Goal: Complete application form: Complete application form

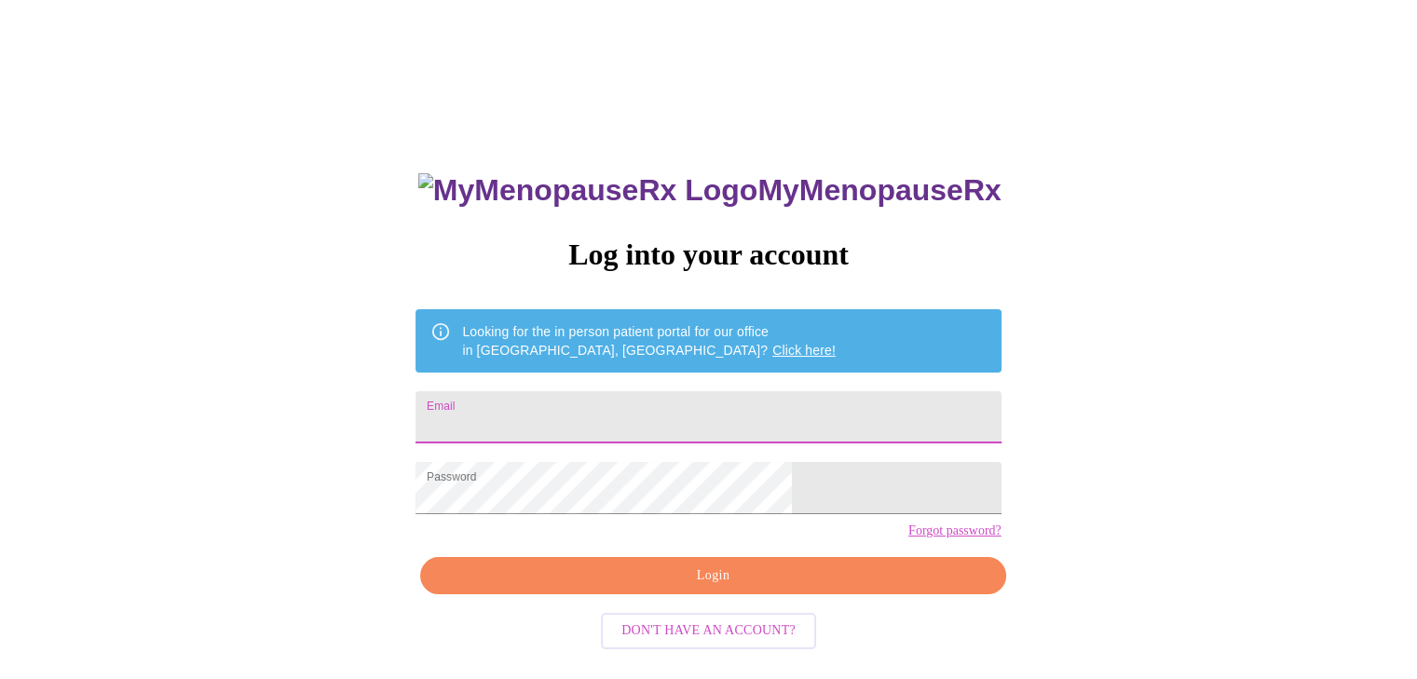
click at [621, 419] on input "Email" at bounding box center [708, 417] width 585 height 52
type input "[EMAIL_ADDRESS][DOMAIN_NAME]"
click at [737, 588] on span "Login" at bounding box center [713, 576] width 542 height 23
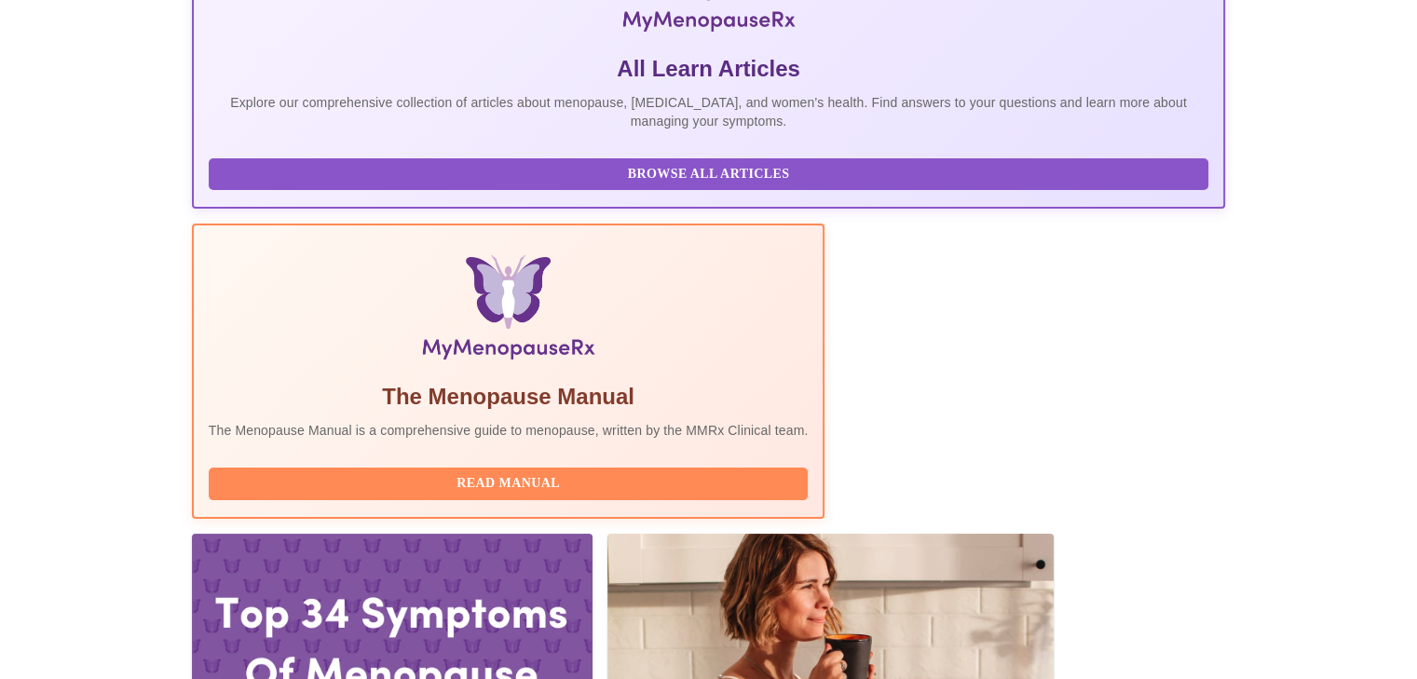
scroll to position [466, 0]
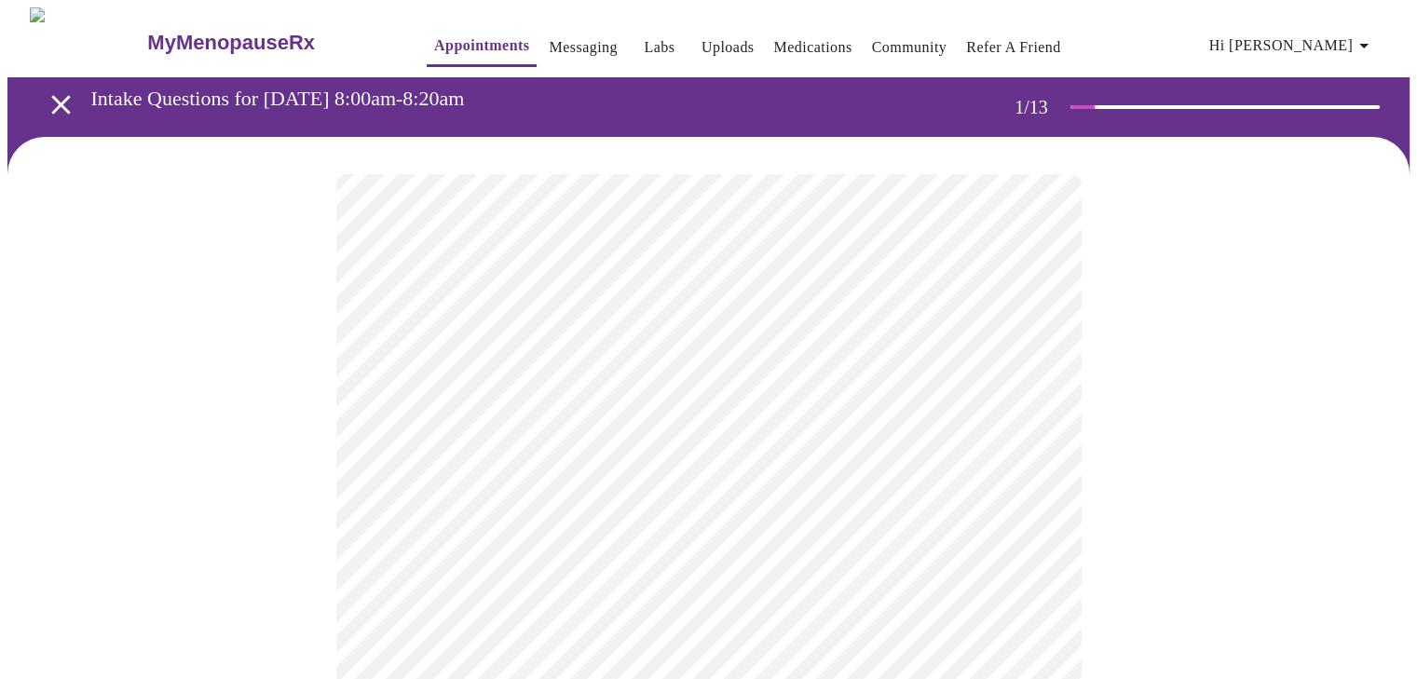
scroll to position [93, 0]
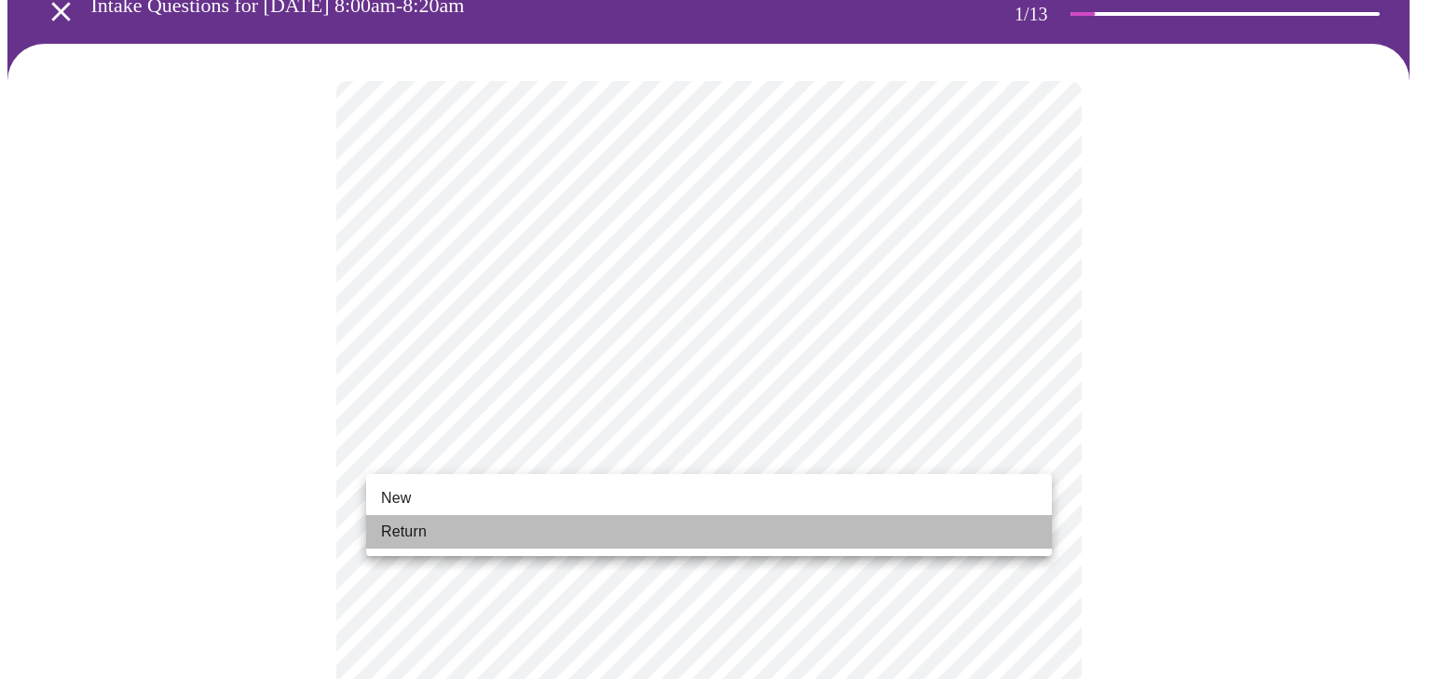
click at [598, 525] on li "Return" at bounding box center [709, 532] width 686 height 34
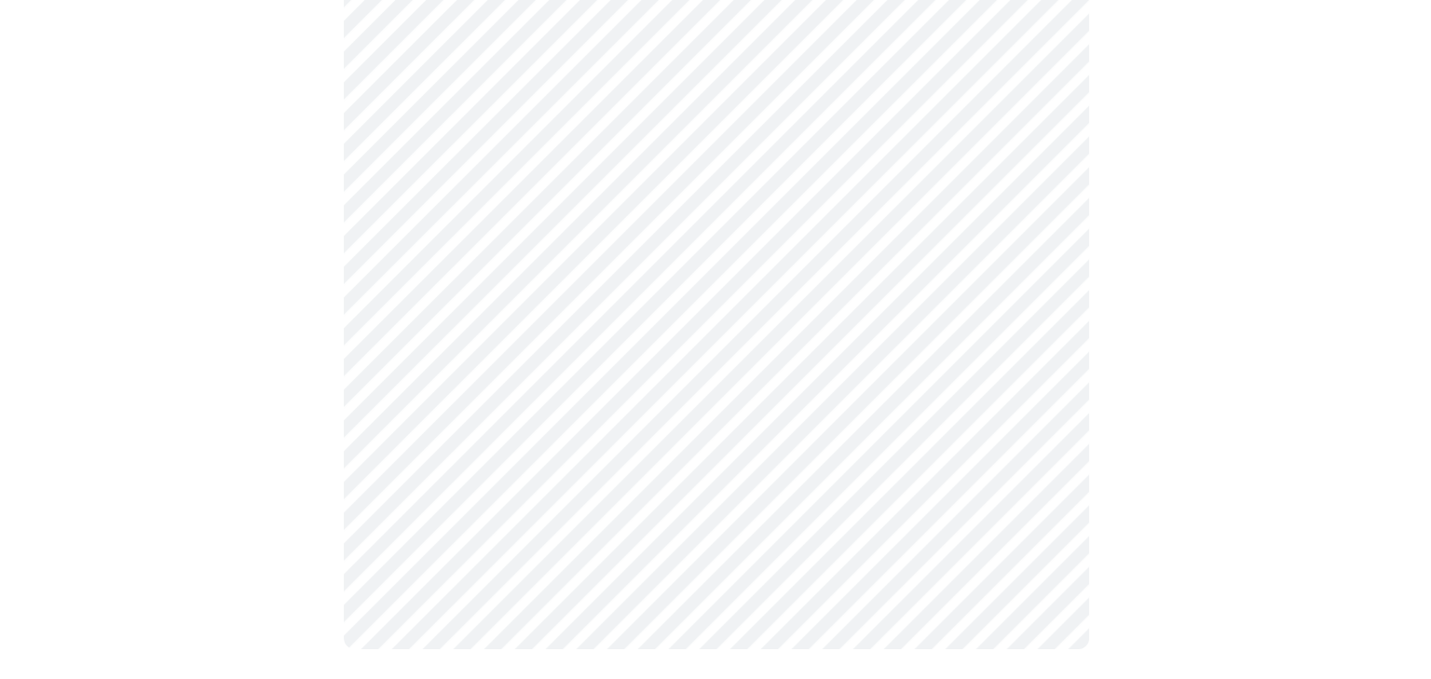
scroll to position [0, 0]
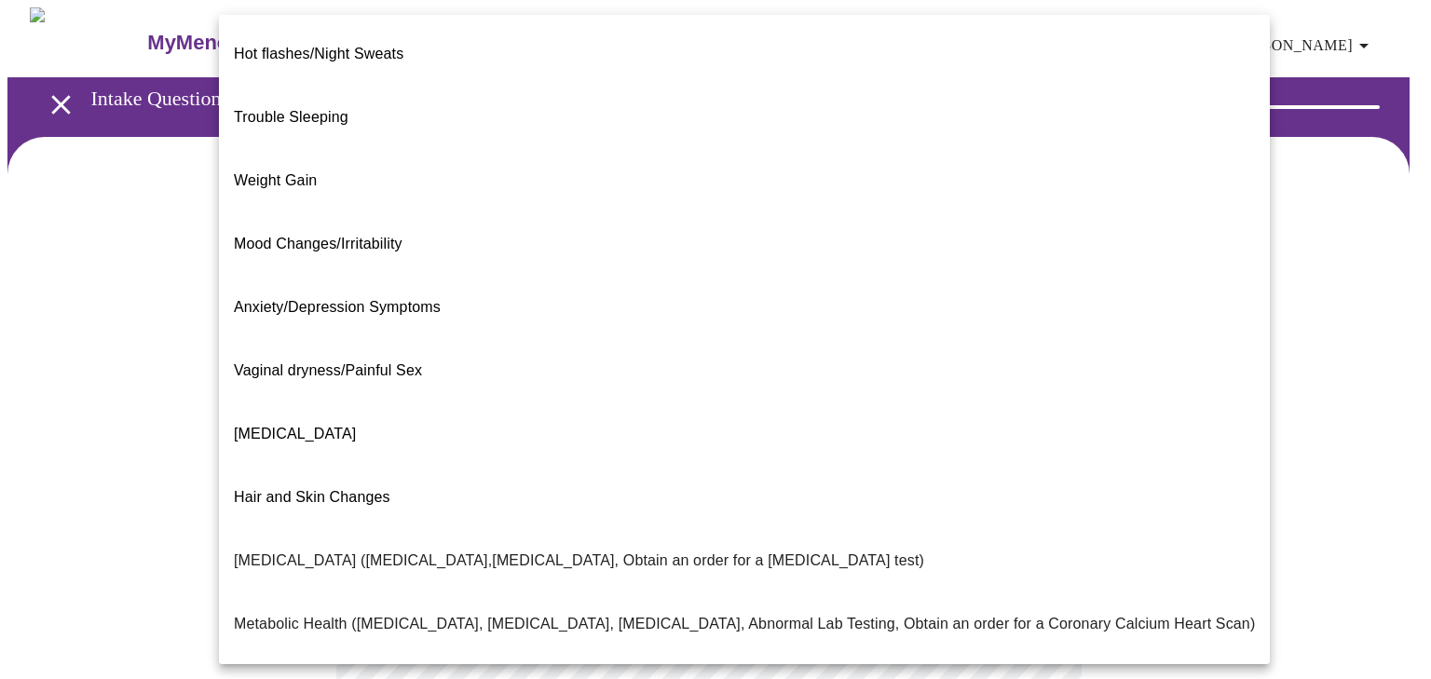
click at [691, 389] on body "MyMenopauseRx Appointments Messaging Labs Uploads Medications Community Refer a…" at bounding box center [715, 566] width 1416 height 1119
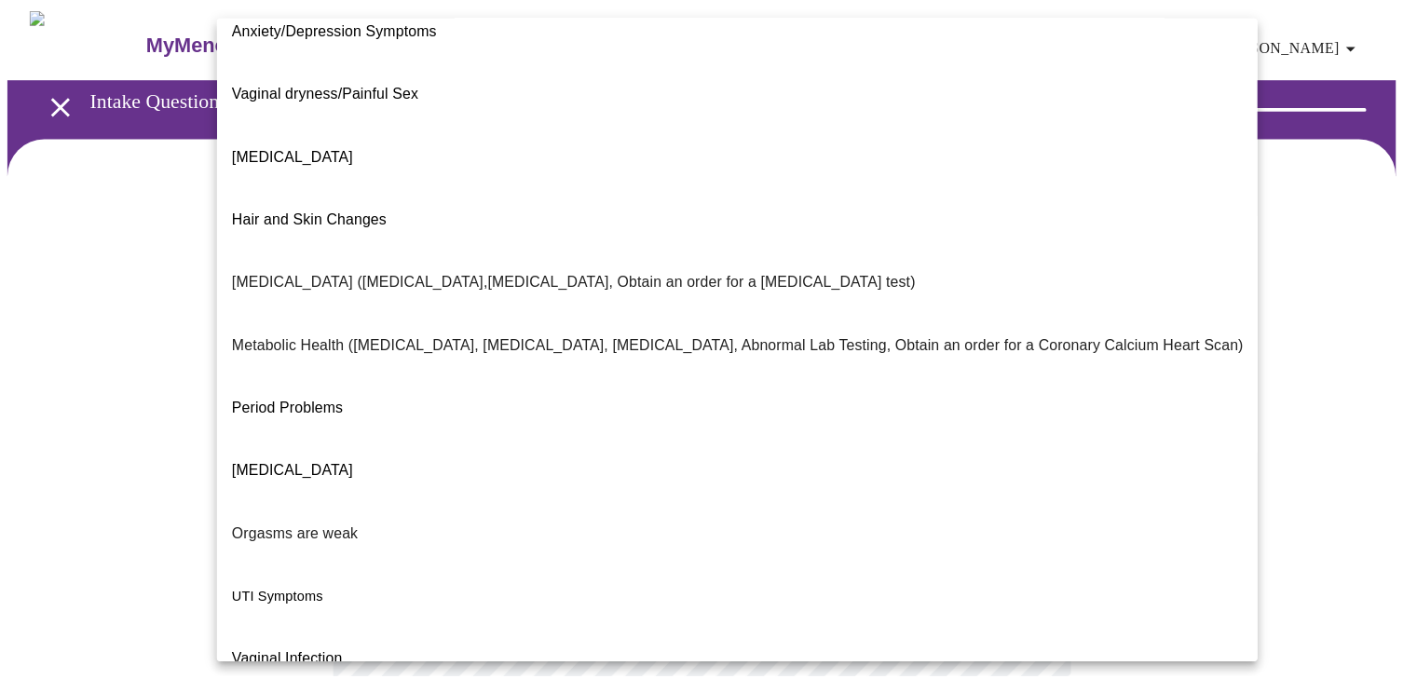
scroll to position [285, 0]
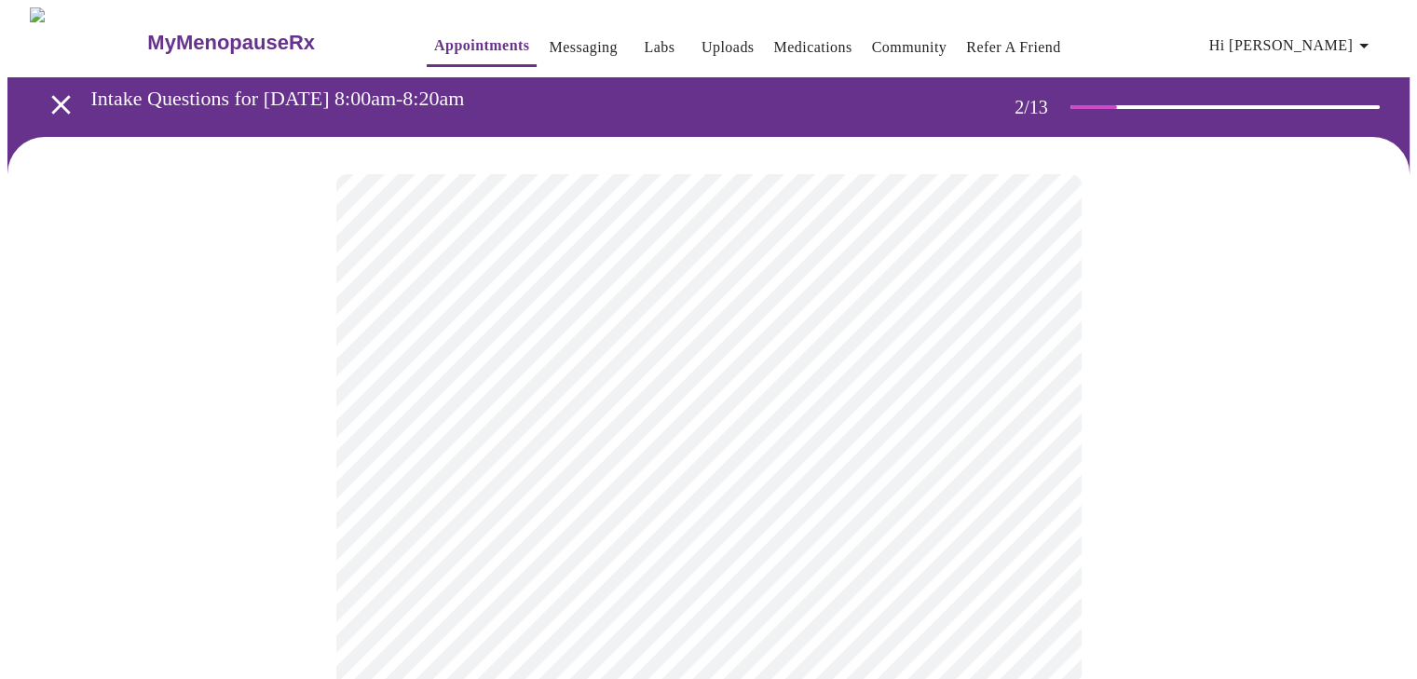
scroll to position [93, 0]
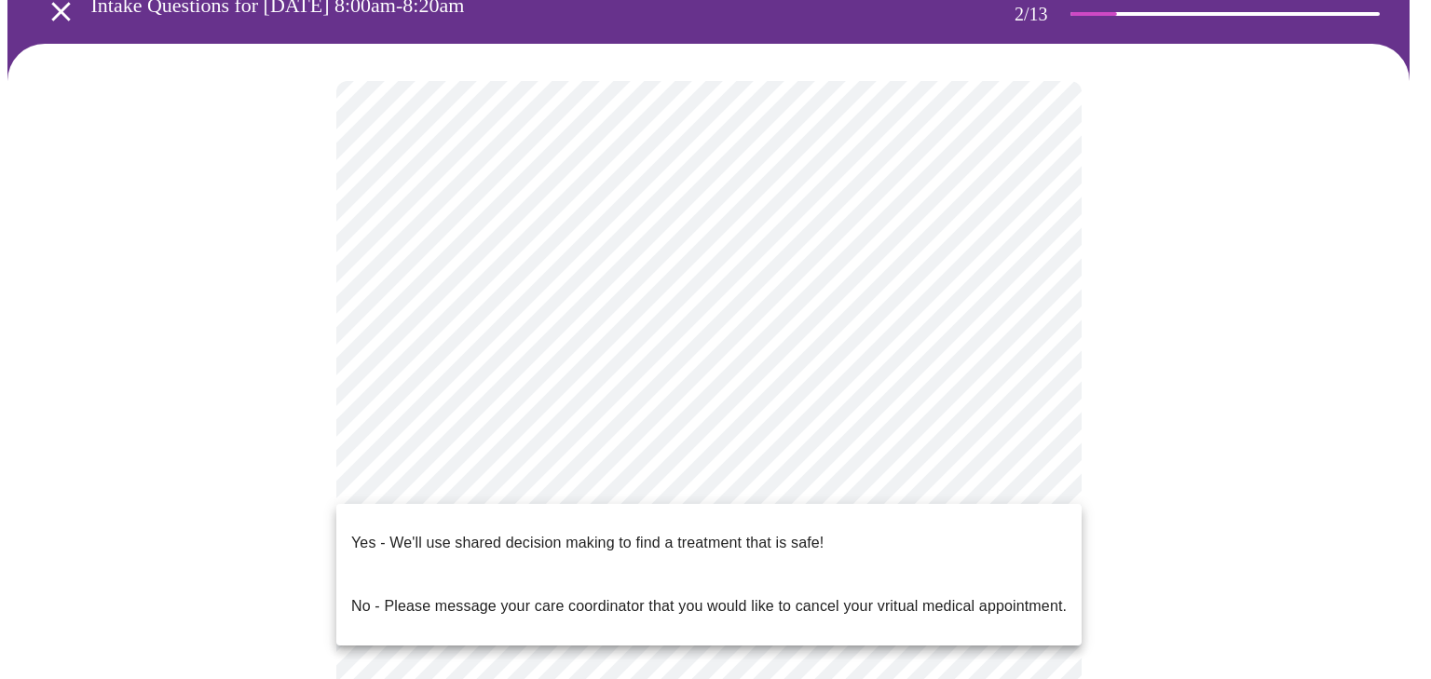
click at [691, 477] on body "MyMenopauseRx Appointments Messaging Labs Uploads Medications Community Refer a…" at bounding box center [715, 468] width 1416 height 1108
click at [550, 532] on p "Yes - We'll use shared decision making to find a treatment that is safe!" at bounding box center [587, 543] width 472 height 22
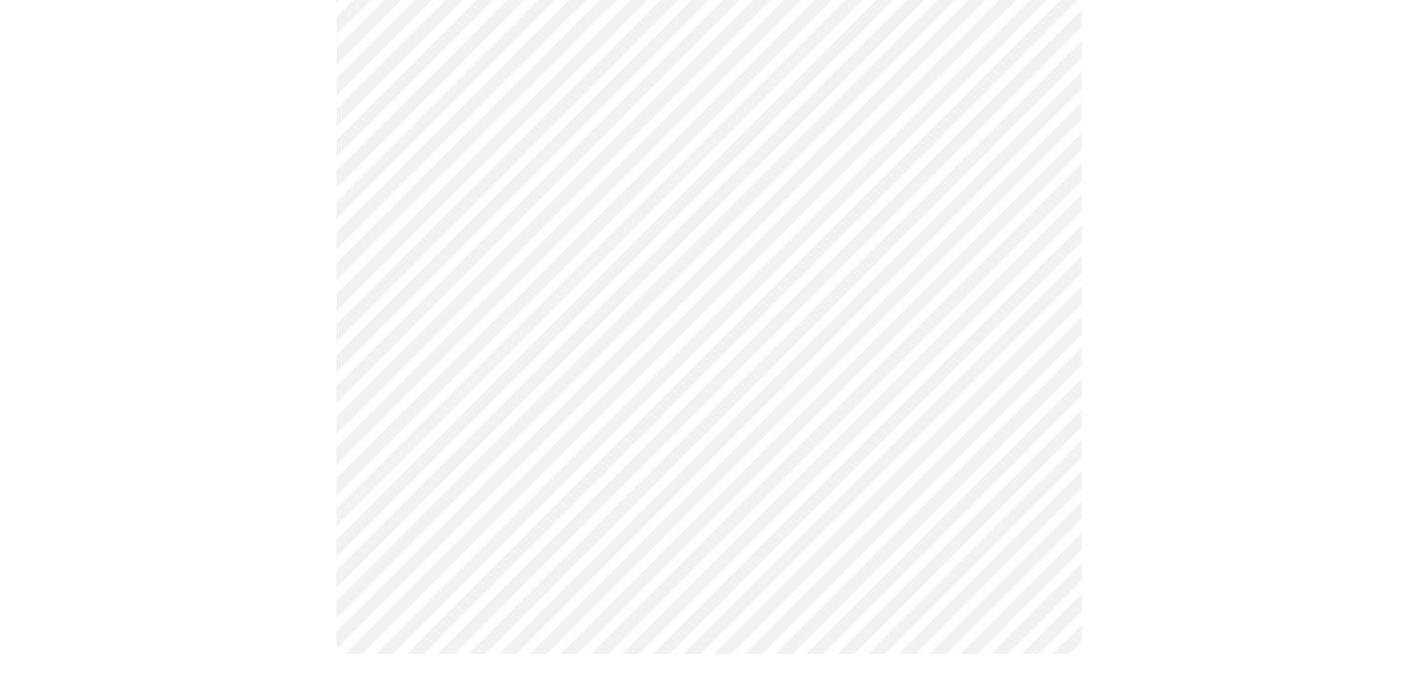
scroll to position [0, 0]
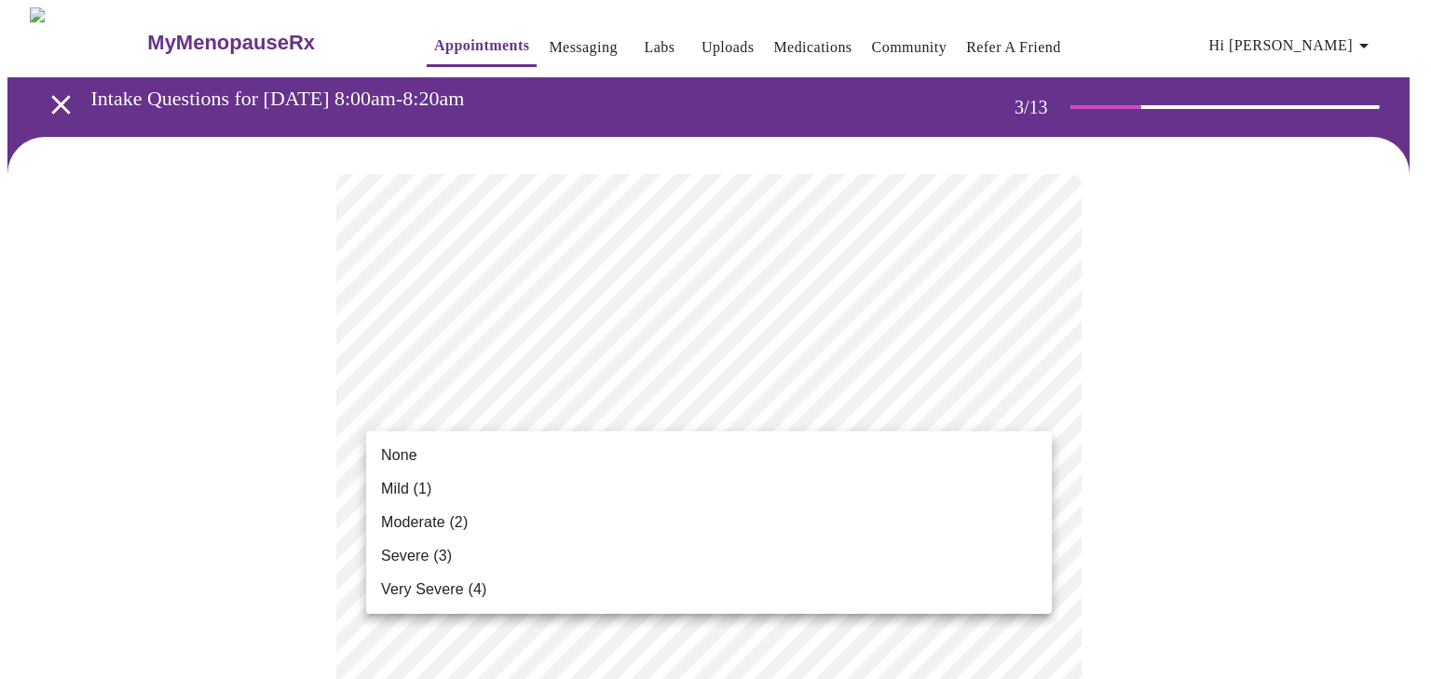
click at [450, 483] on li "Mild (1)" at bounding box center [709, 489] width 686 height 34
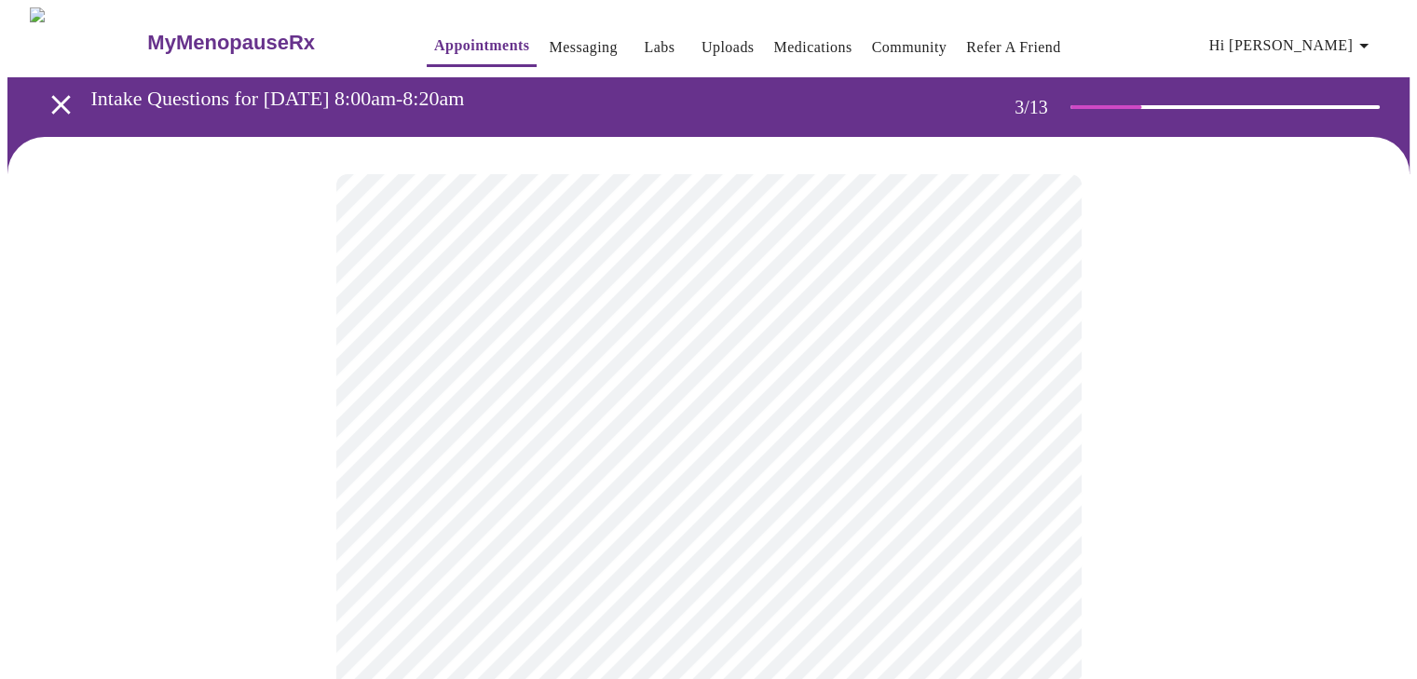
scroll to position [93, 0]
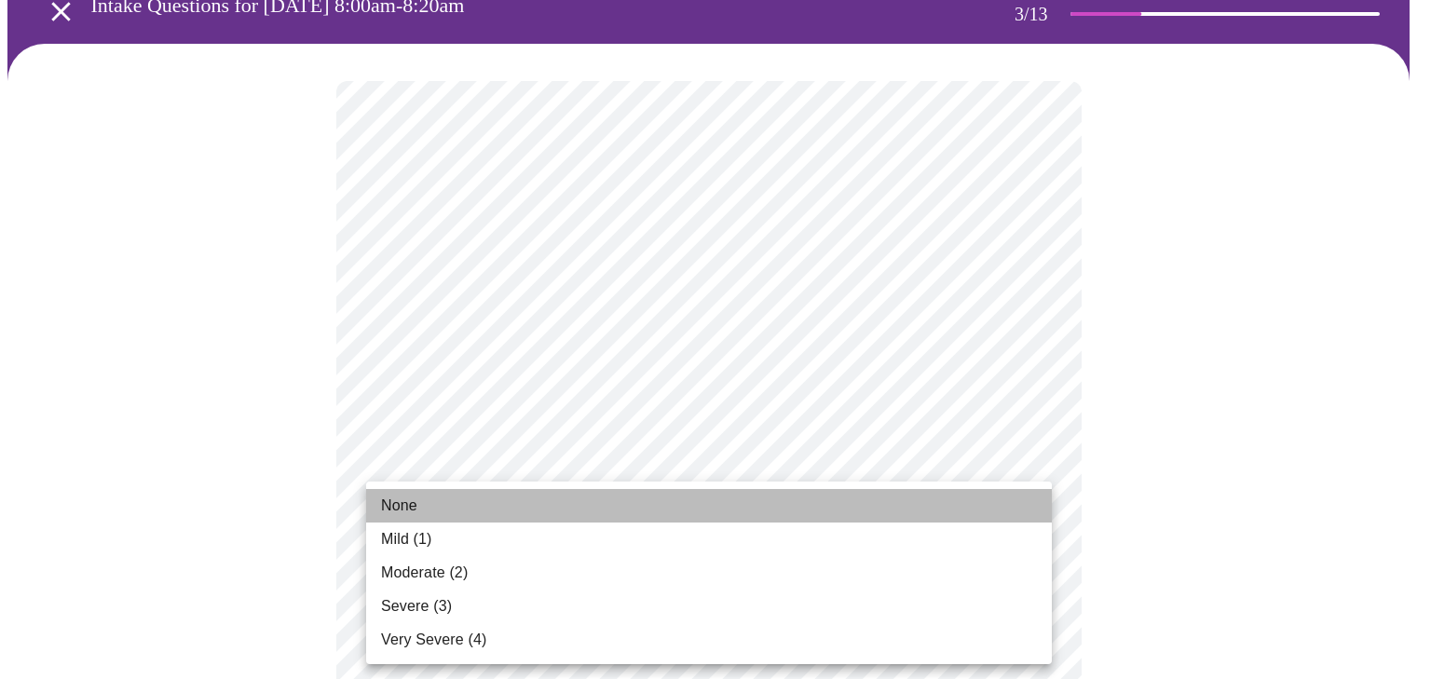
click at [463, 495] on li "None" at bounding box center [709, 506] width 686 height 34
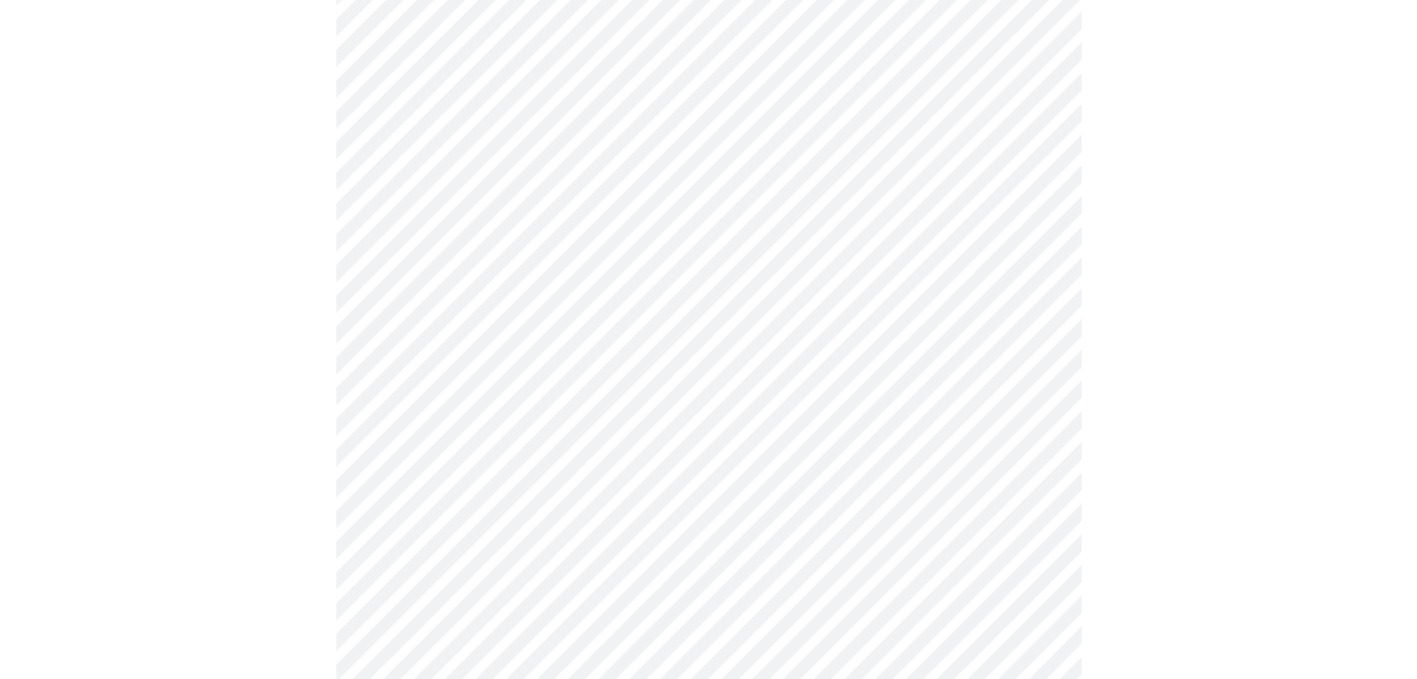
scroll to position [280, 0]
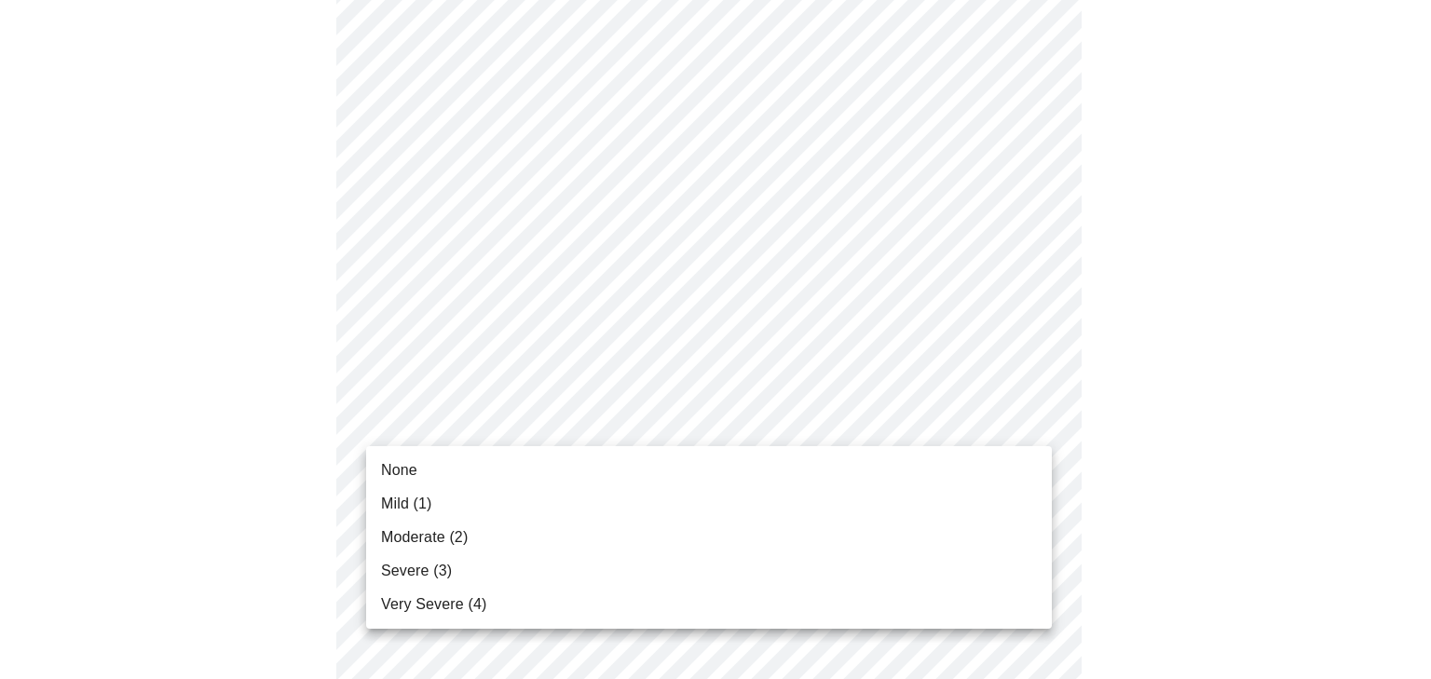
click at [451, 497] on li "Mild (1)" at bounding box center [709, 504] width 686 height 34
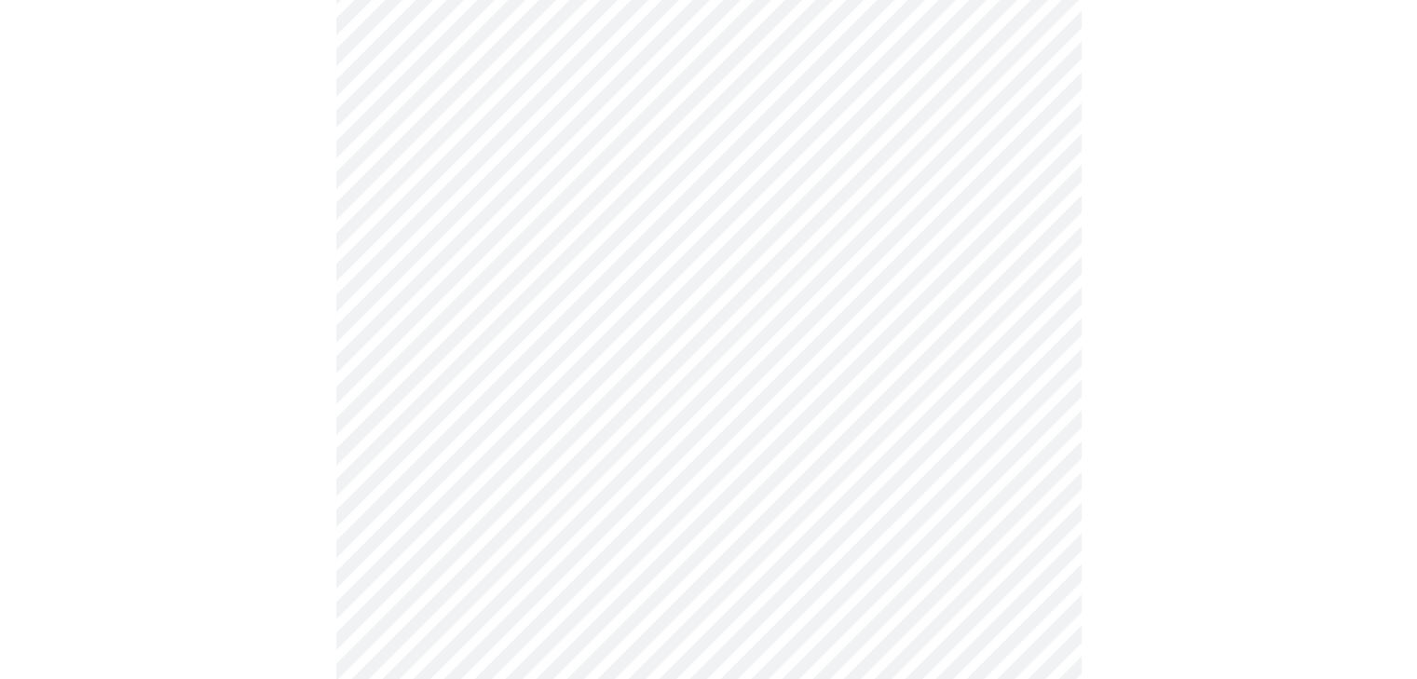
scroll to position [466, 0]
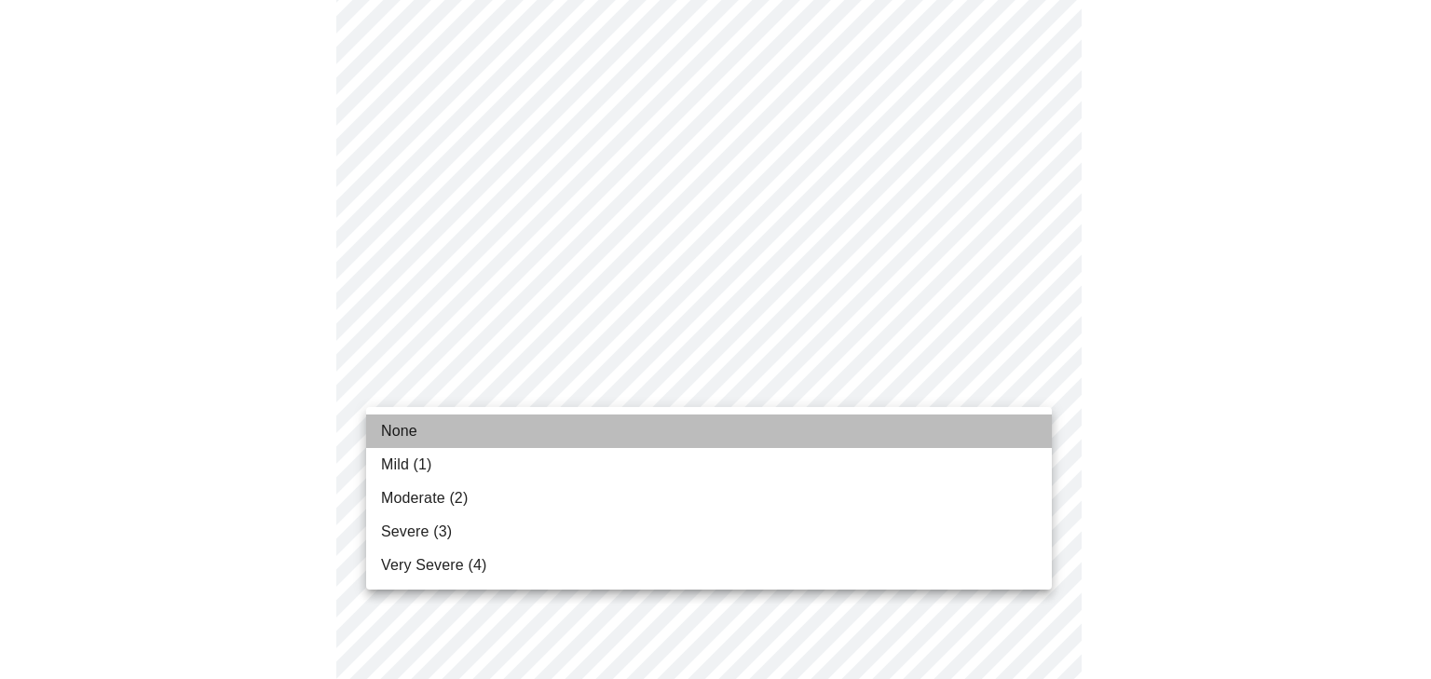
click at [593, 415] on li "None" at bounding box center [709, 432] width 686 height 34
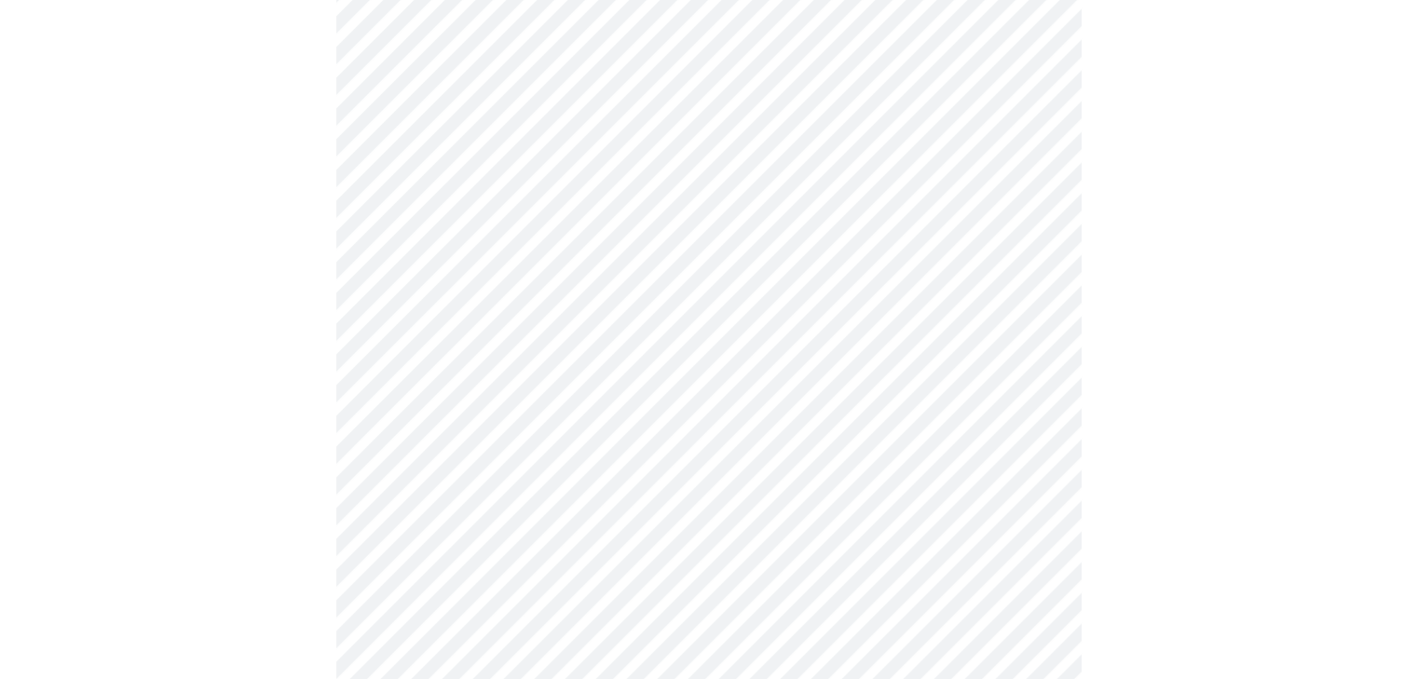
scroll to position [652, 0]
click at [755, 313] on body "MyMenopauseRx Appointments Messaging Labs Uploads Medications Community Refer a…" at bounding box center [715, 542] width 1416 height 2374
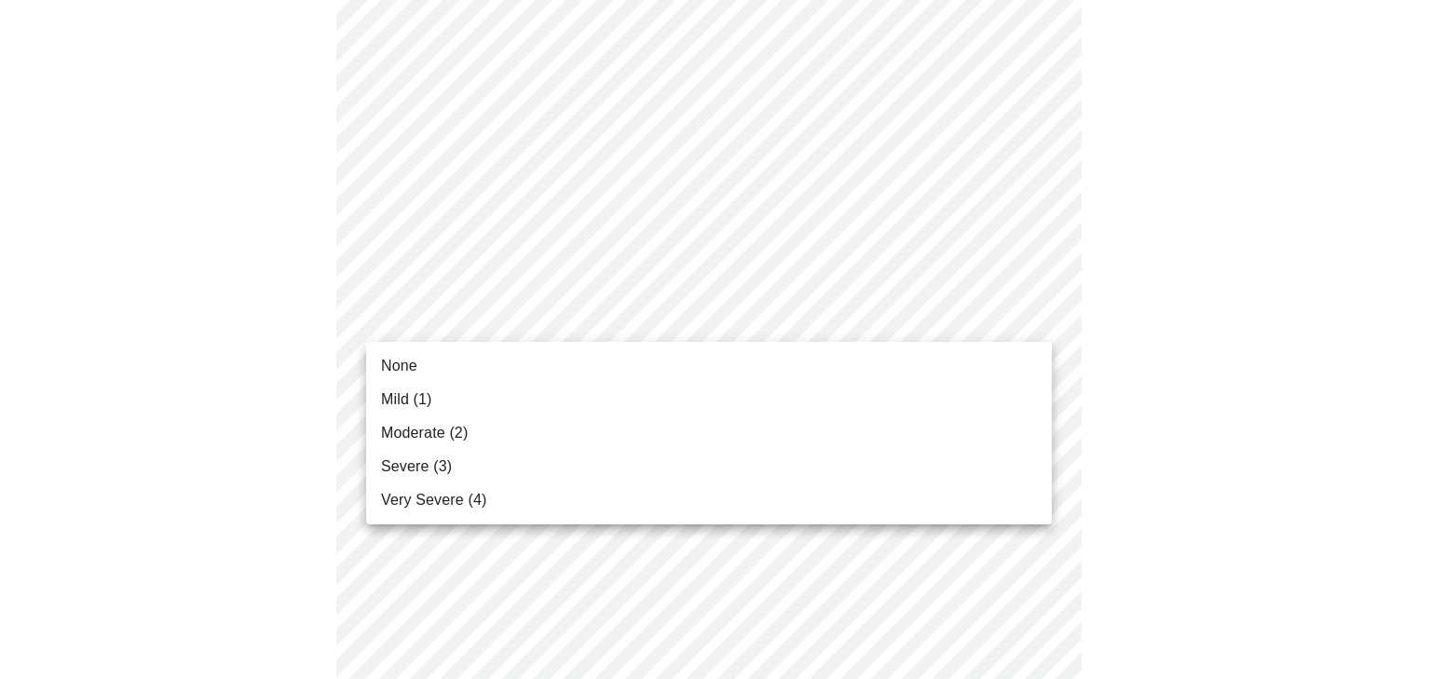
click at [726, 377] on li "None" at bounding box center [709, 366] width 686 height 34
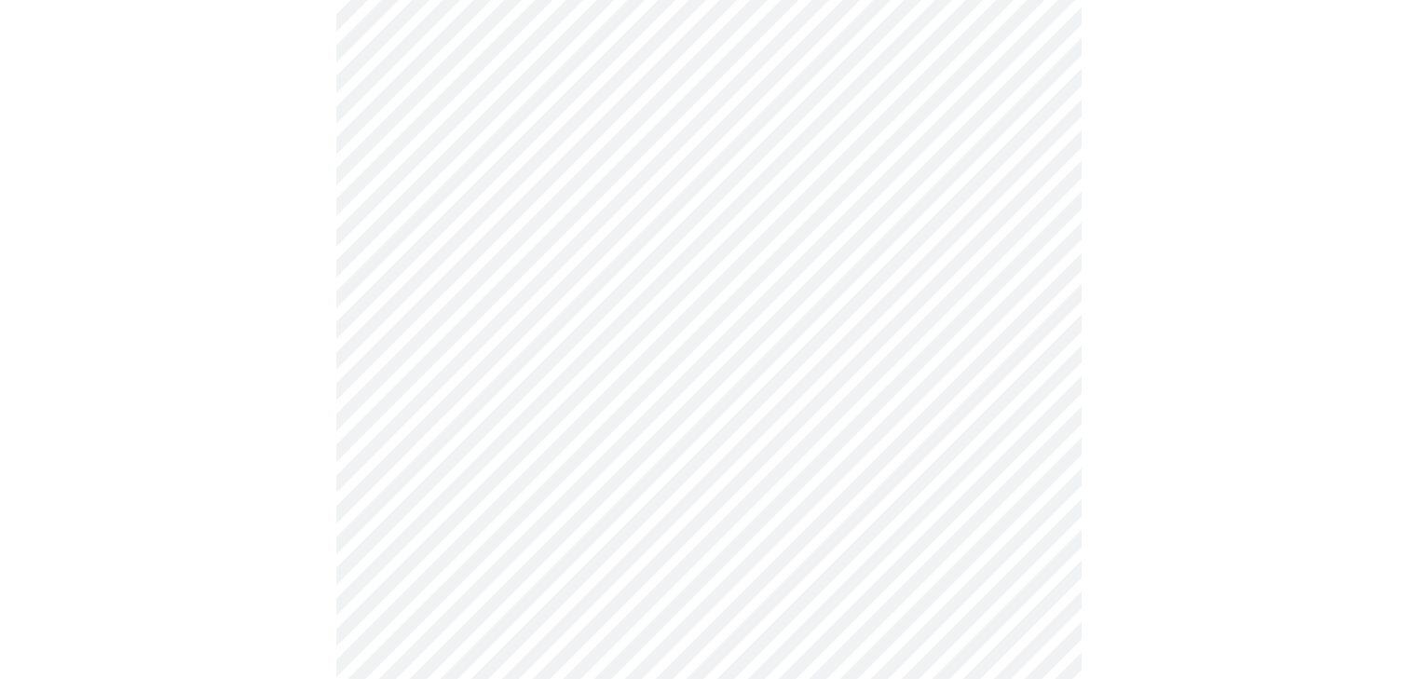
scroll to position [839, 0]
click at [712, 244] on body "MyMenopauseRx Appointments Messaging Labs Uploads Medications Community Refer a…" at bounding box center [715, 343] width 1416 height 2348
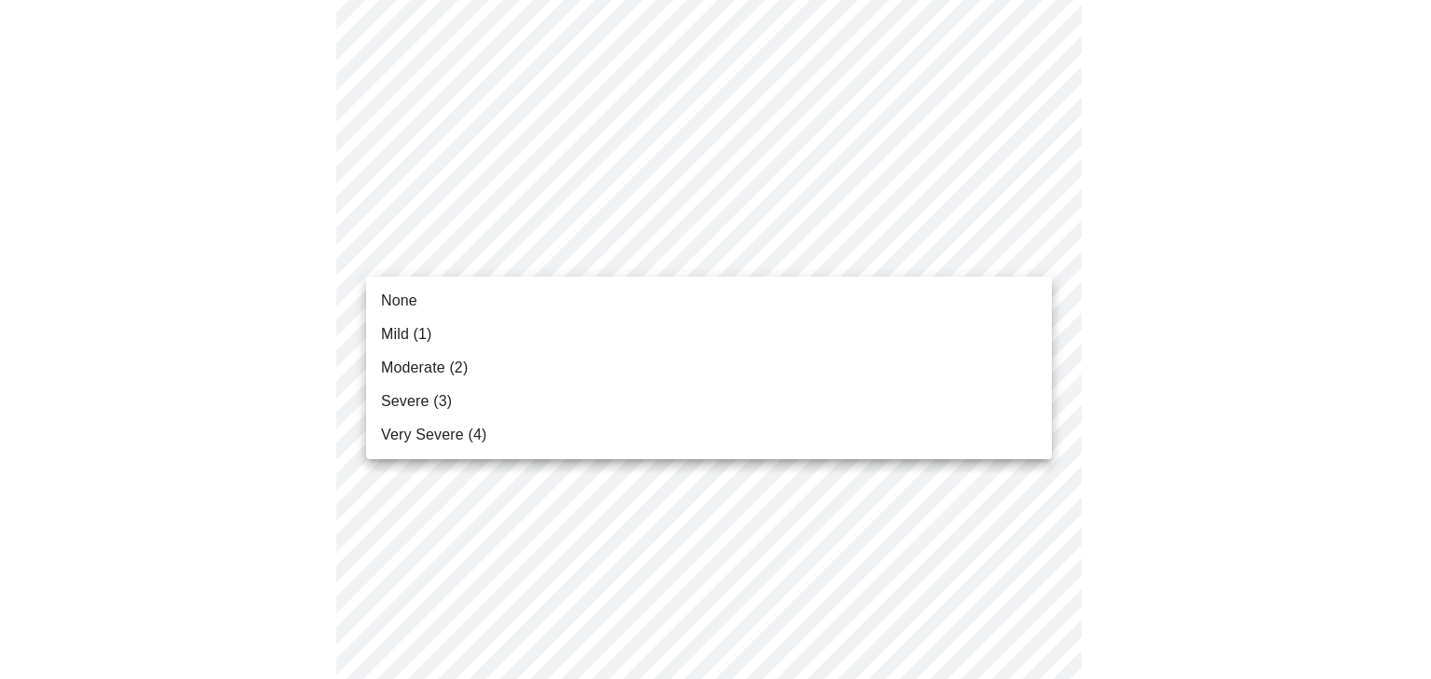
click at [509, 340] on li "Mild (1)" at bounding box center [709, 335] width 686 height 34
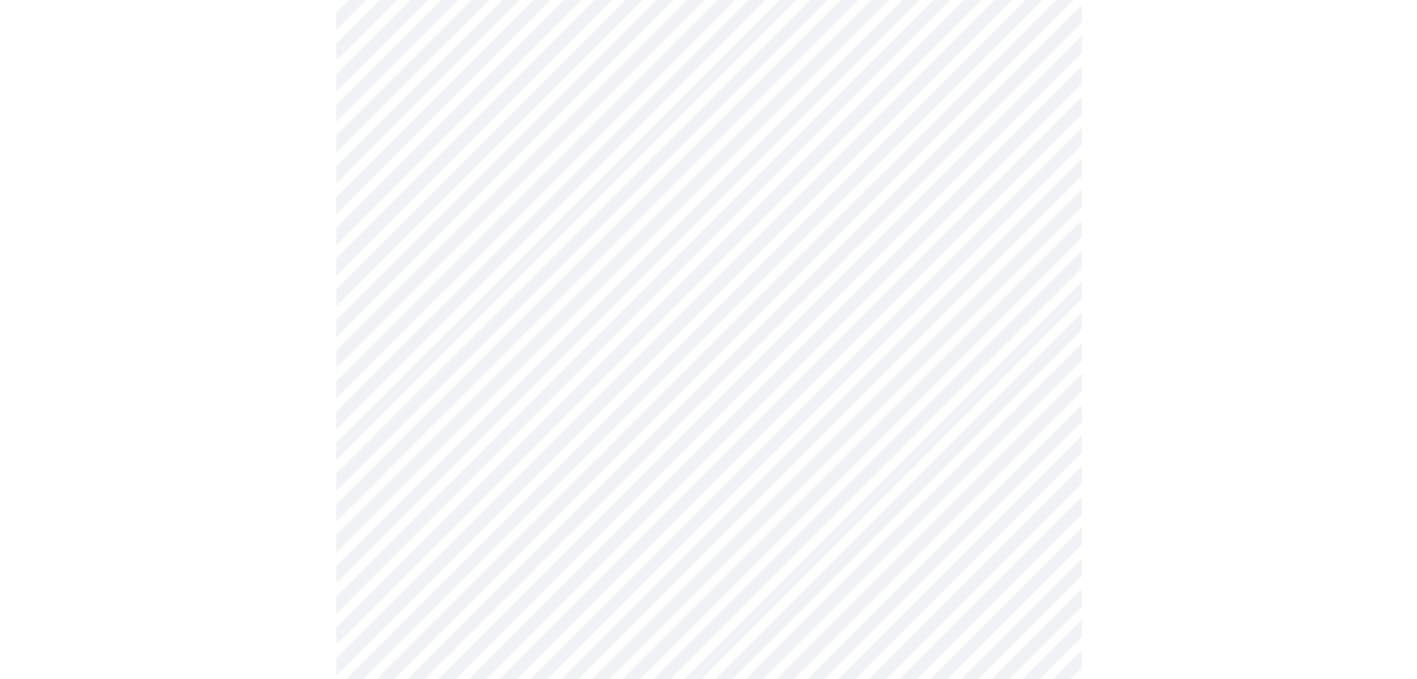
scroll to position [932, 0]
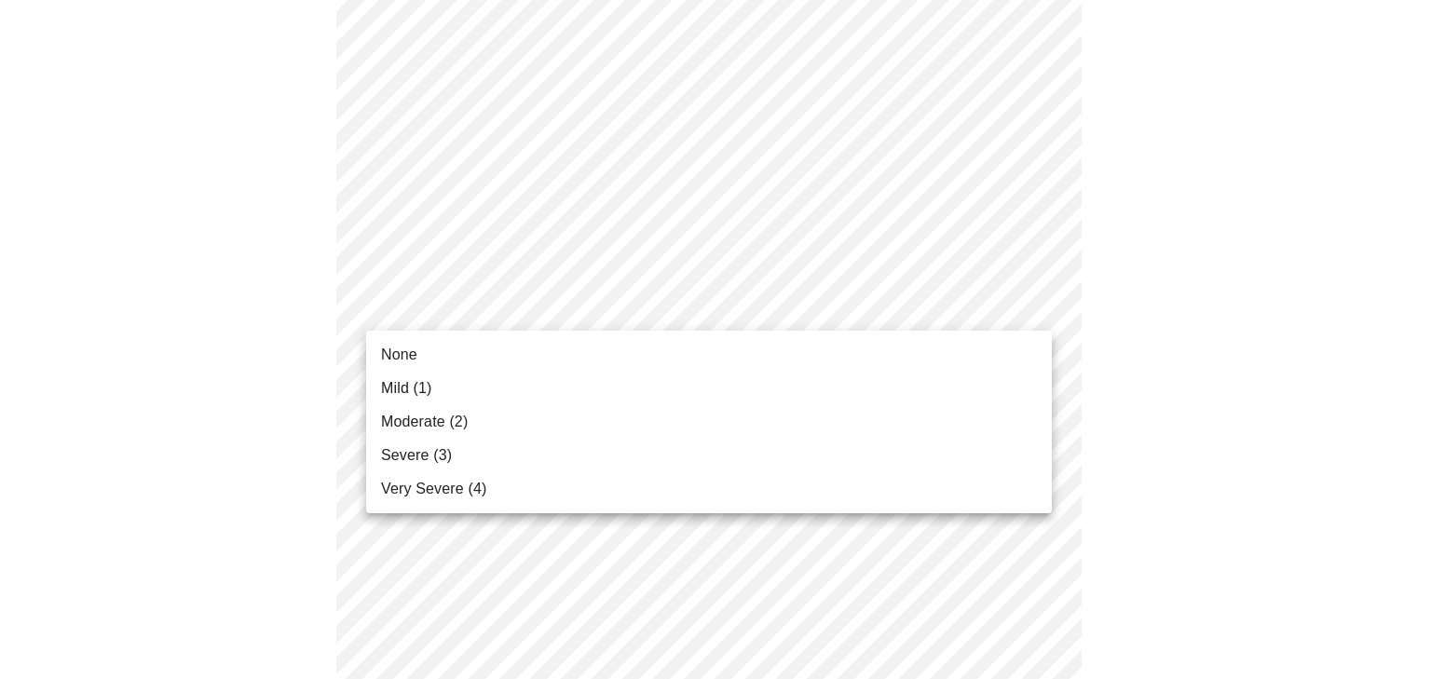
click at [593, 288] on body "MyMenopauseRx Appointments Messaging Labs Uploads Medications Community Refer a…" at bounding box center [715, 237] width 1416 height 2322
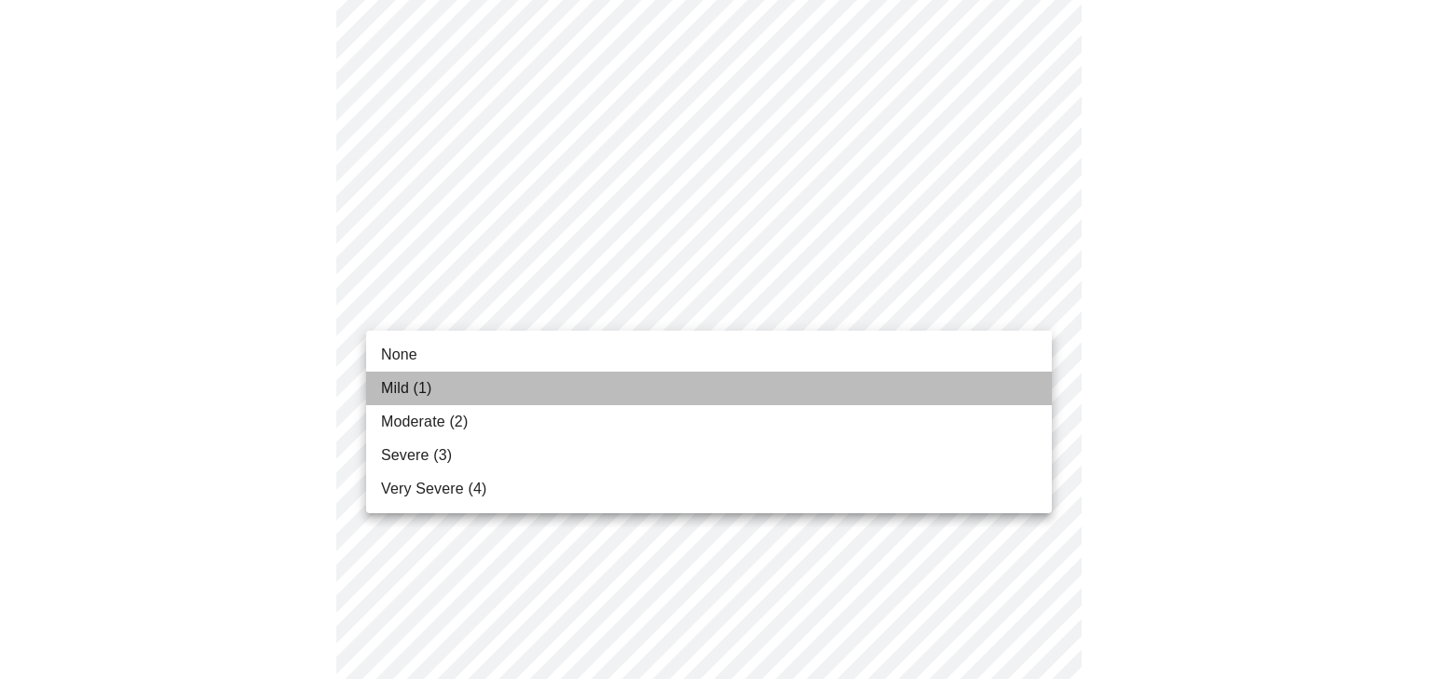
click at [509, 379] on li "Mild (1)" at bounding box center [709, 389] width 686 height 34
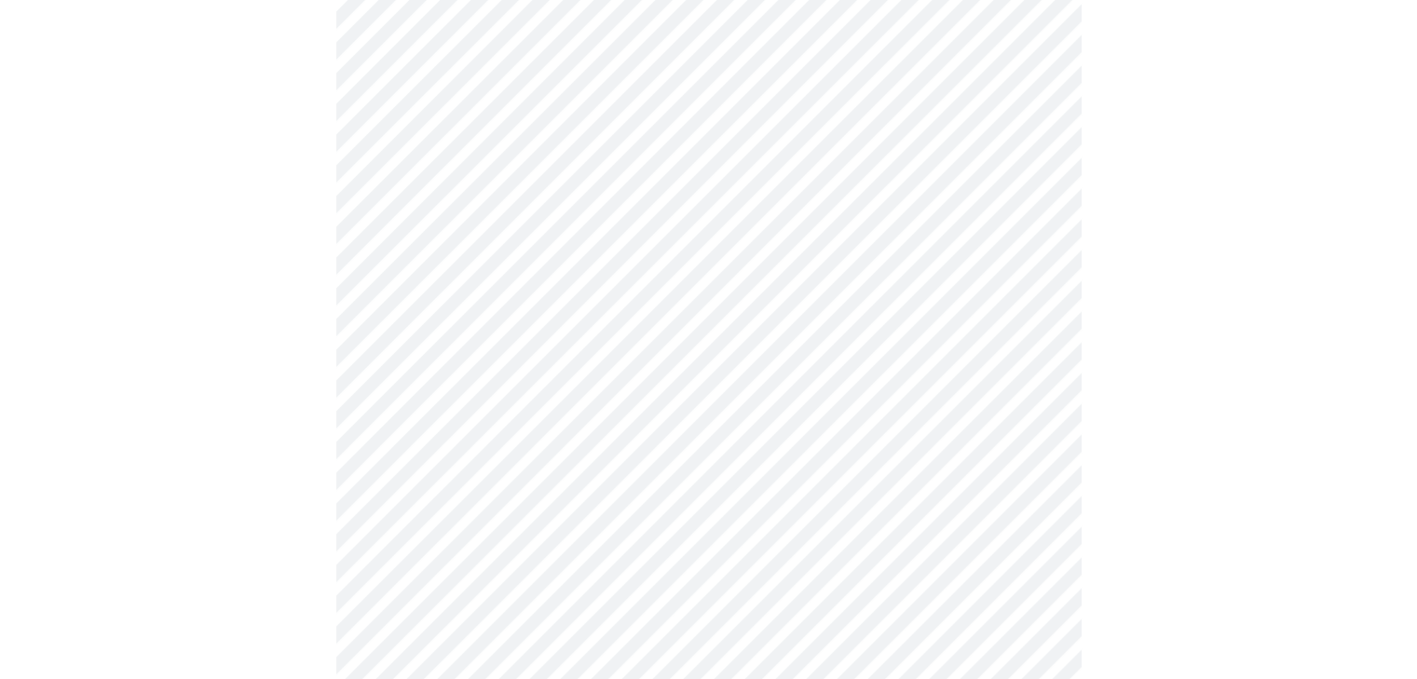
scroll to position [1025, 0]
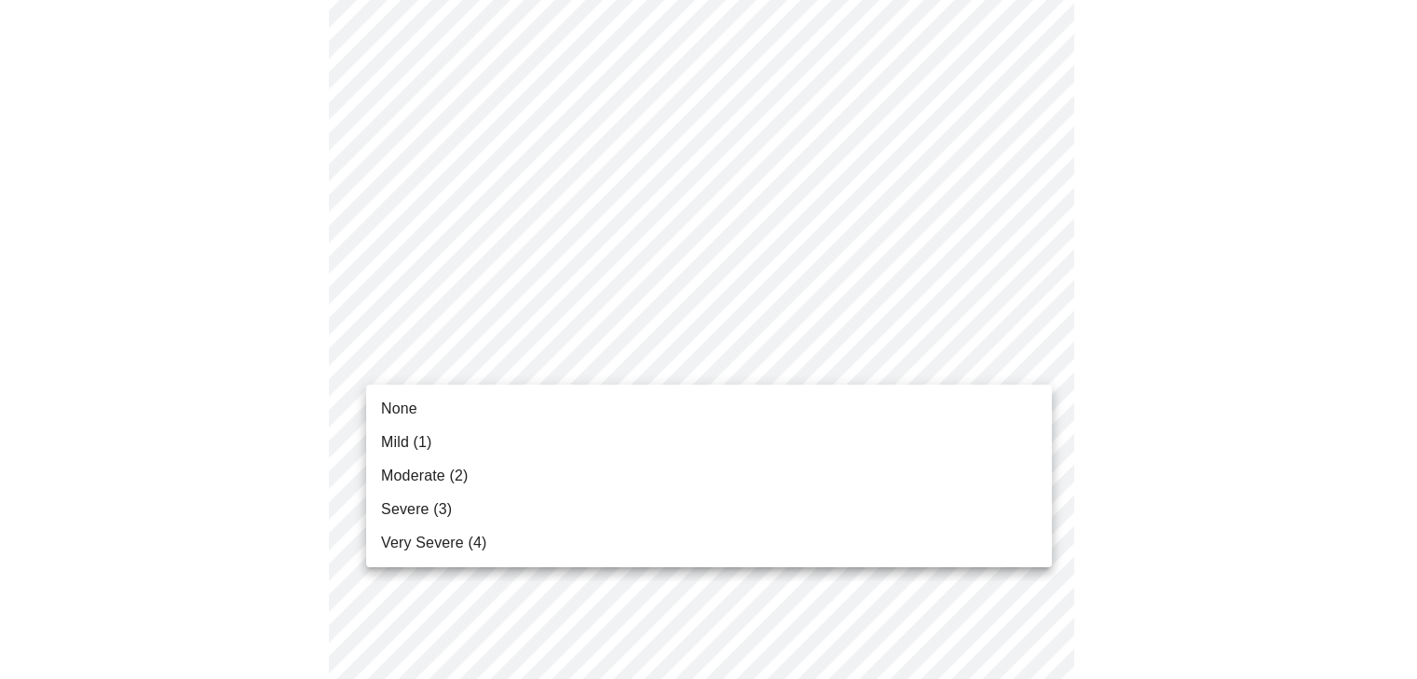
click at [609, 351] on body "MyMenopauseRx Appointments Messaging Labs Uploads Medications Community Refer a…" at bounding box center [708, 131] width 1402 height 2296
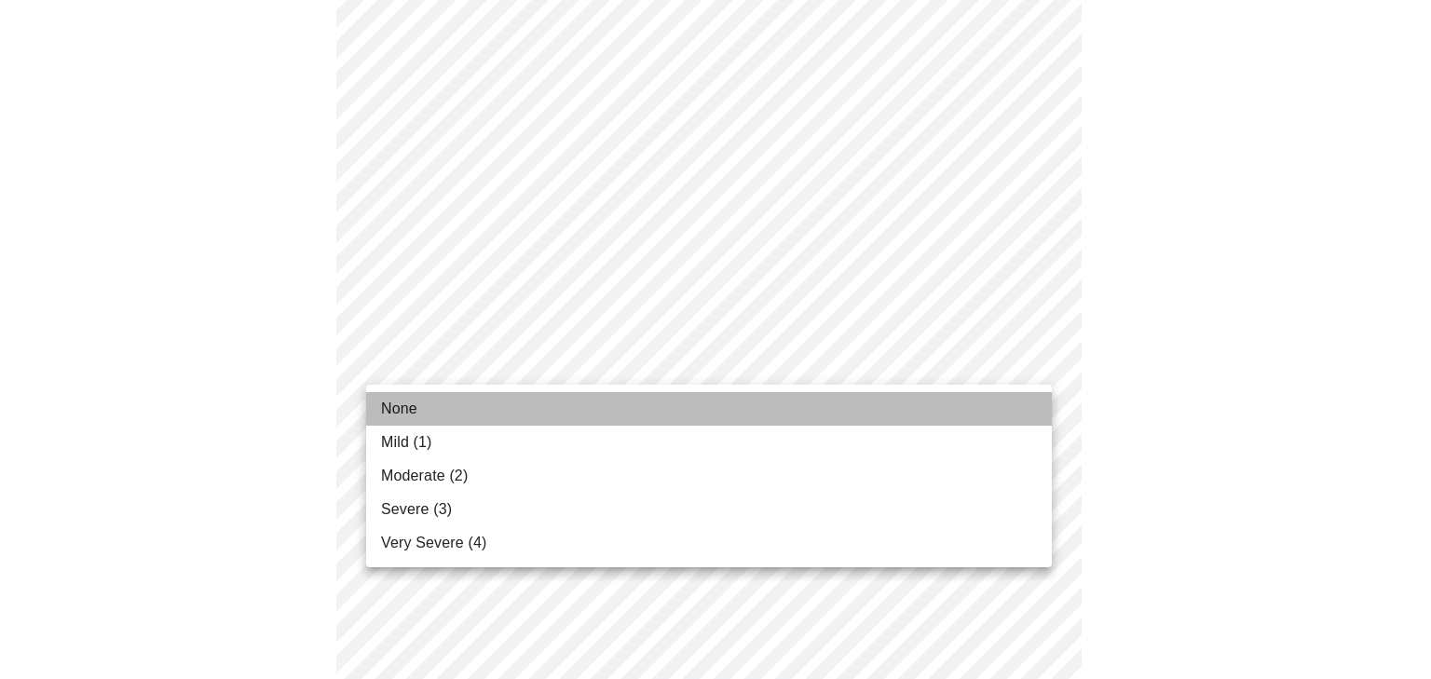
click at [431, 420] on li "None" at bounding box center [709, 409] width 686 height 34
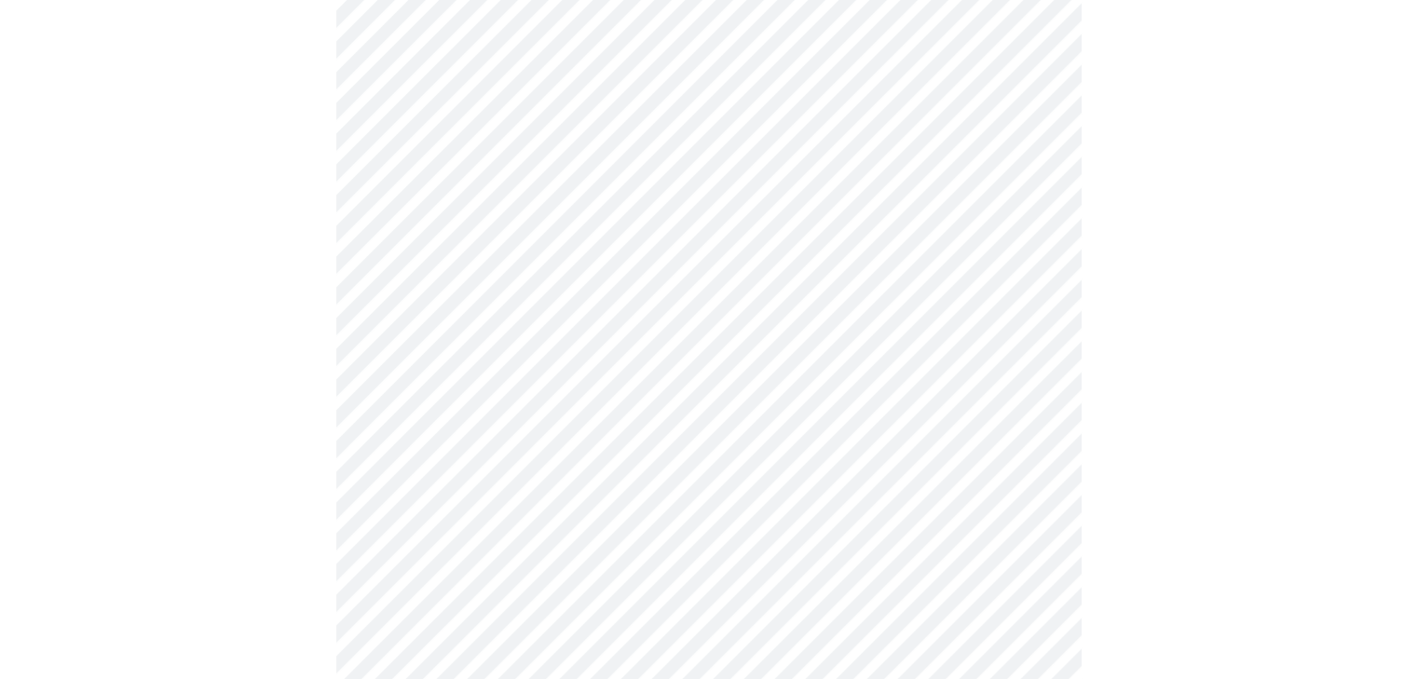
scroll to position [1211, 0]
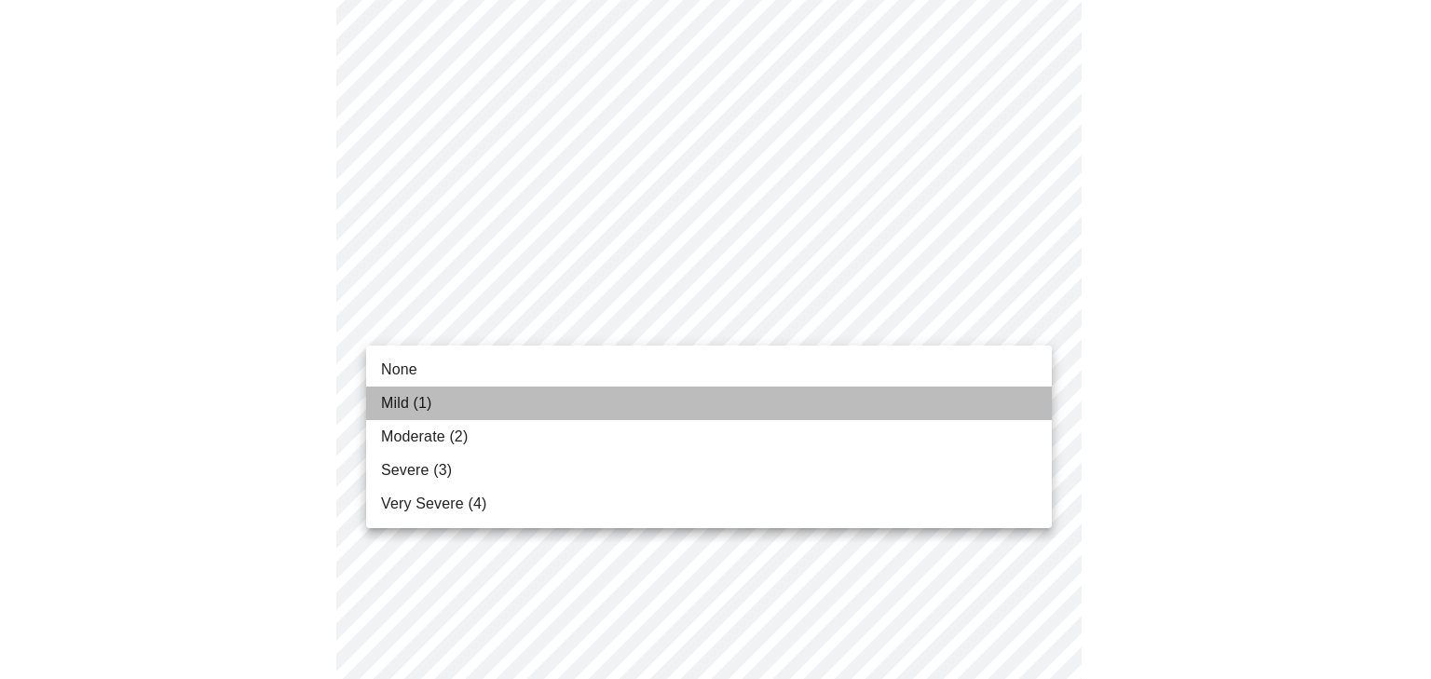
click at [555, 413] on li "Mild (1)" at bounding box center [709, 404] width 686 height 34
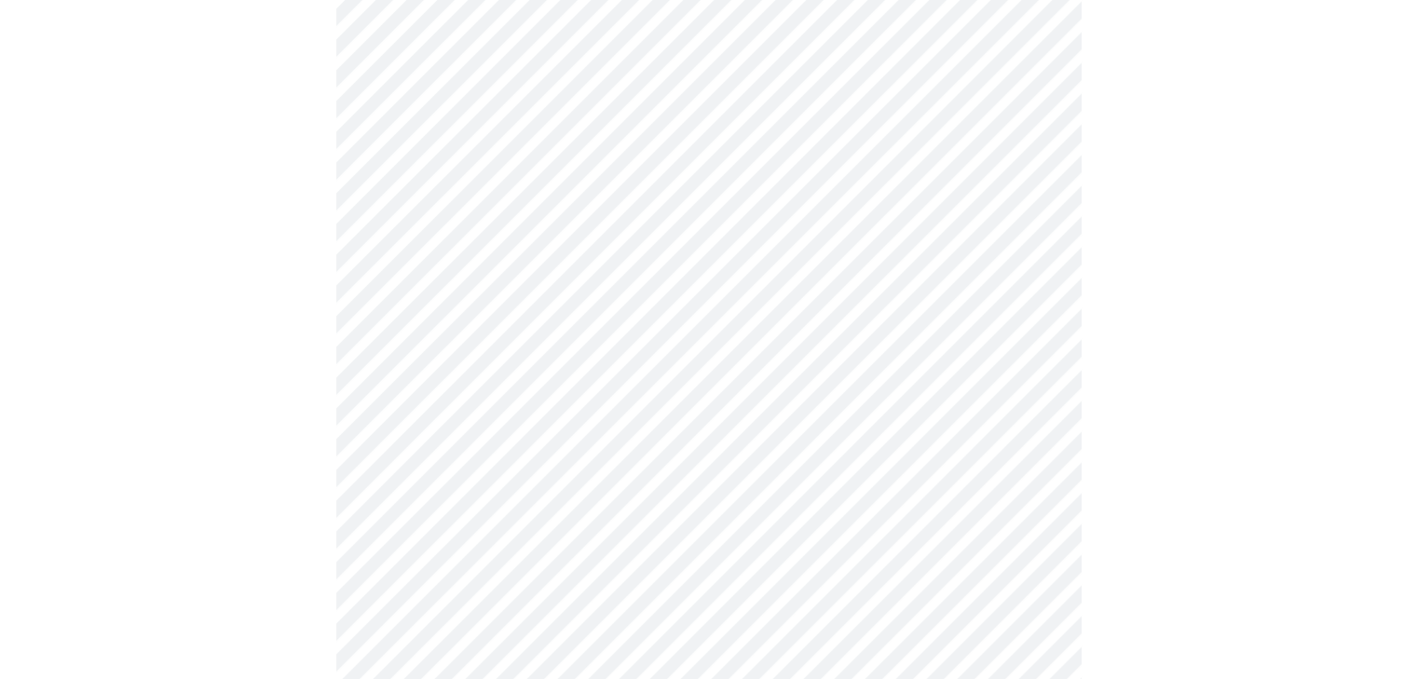
scroll to position [1304, 0]
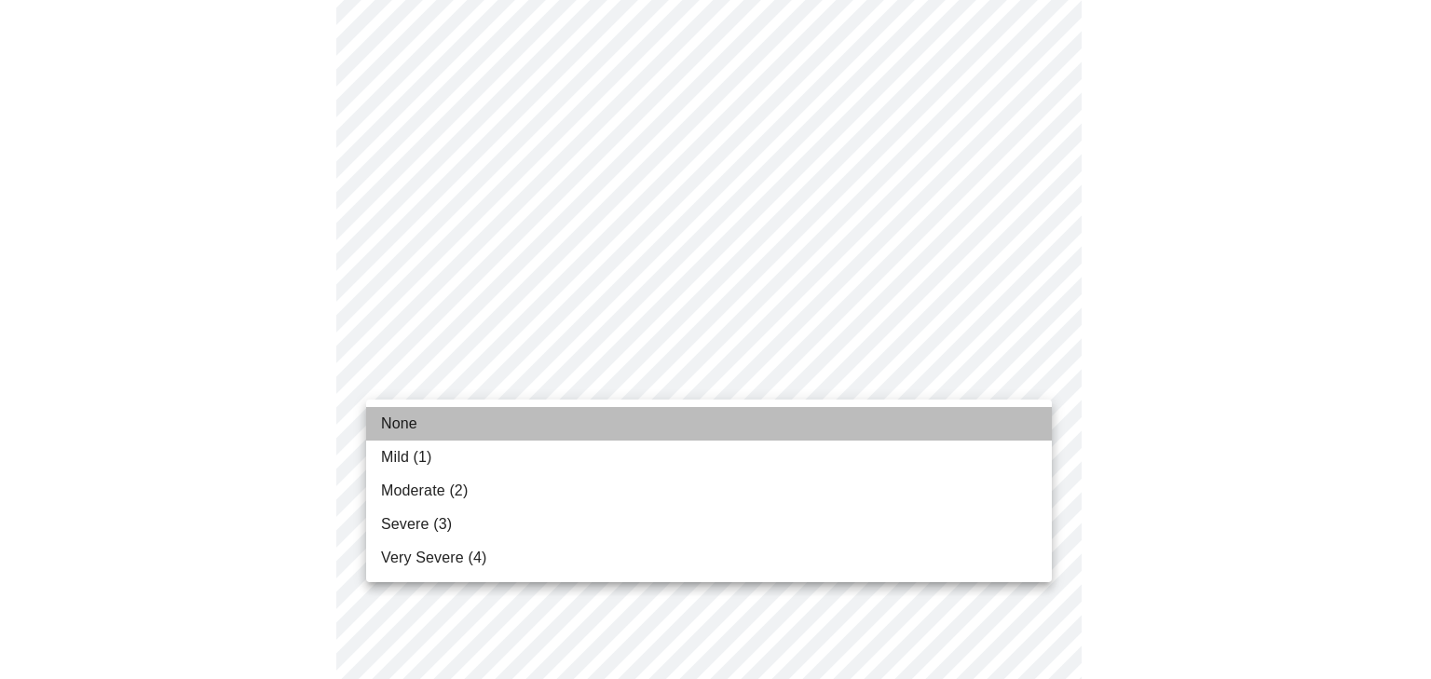
click at [526, 411] on li "None" at bounding box center [709, 424] width 686 height 34
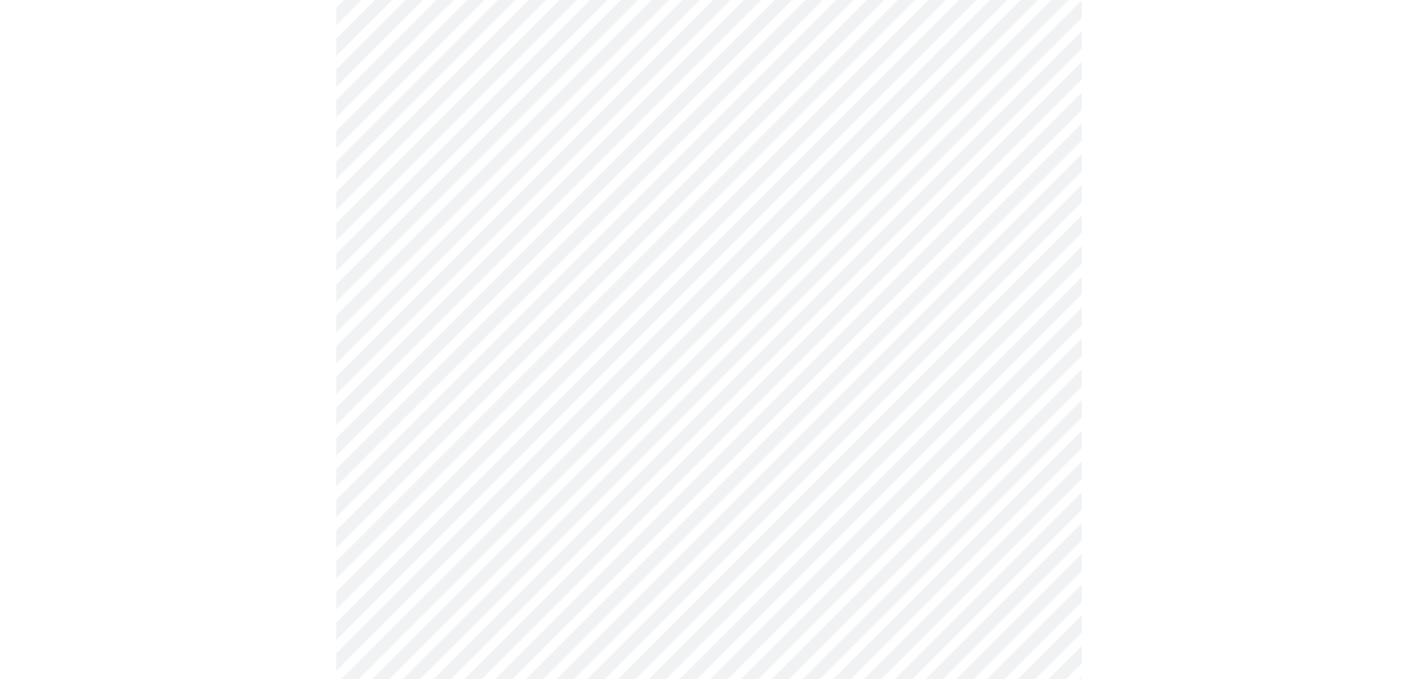
scroll to position [1398, 0]
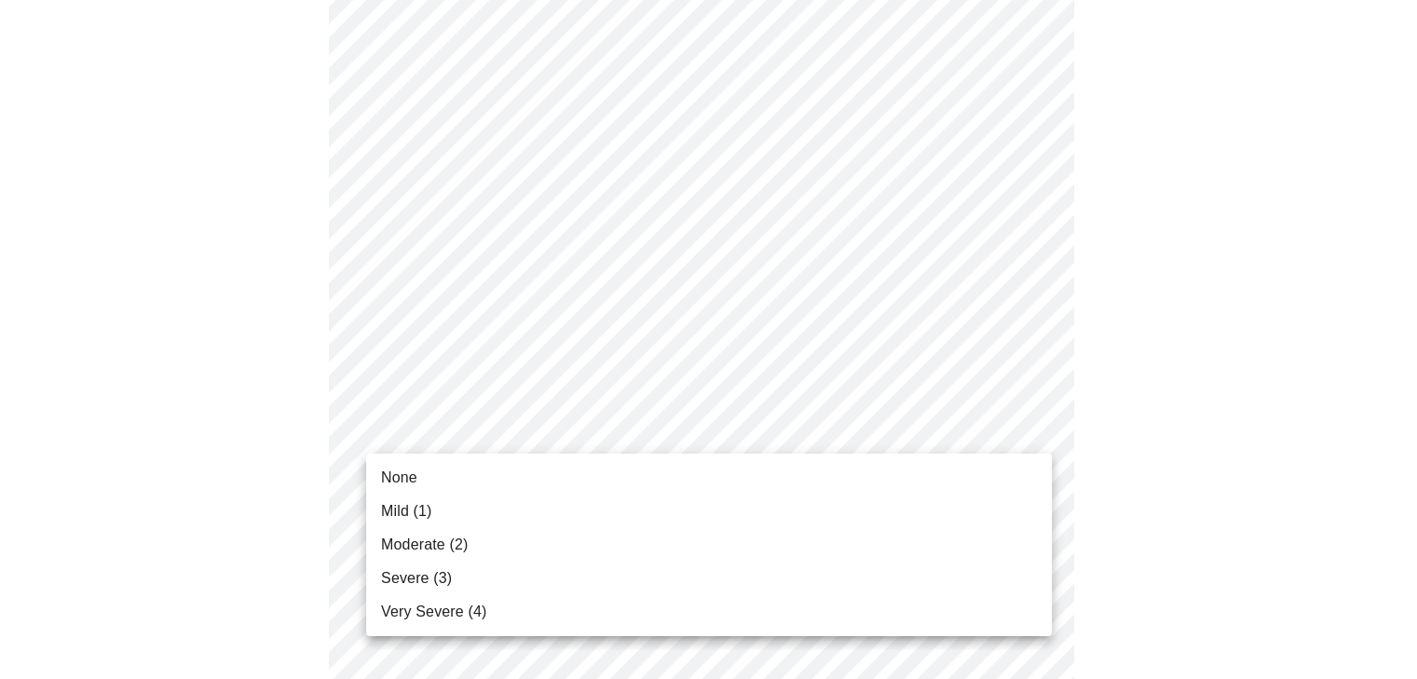
click at [418, 547] on span "Moderate (2)" at bounding box center [424, 545] width 87 height 22
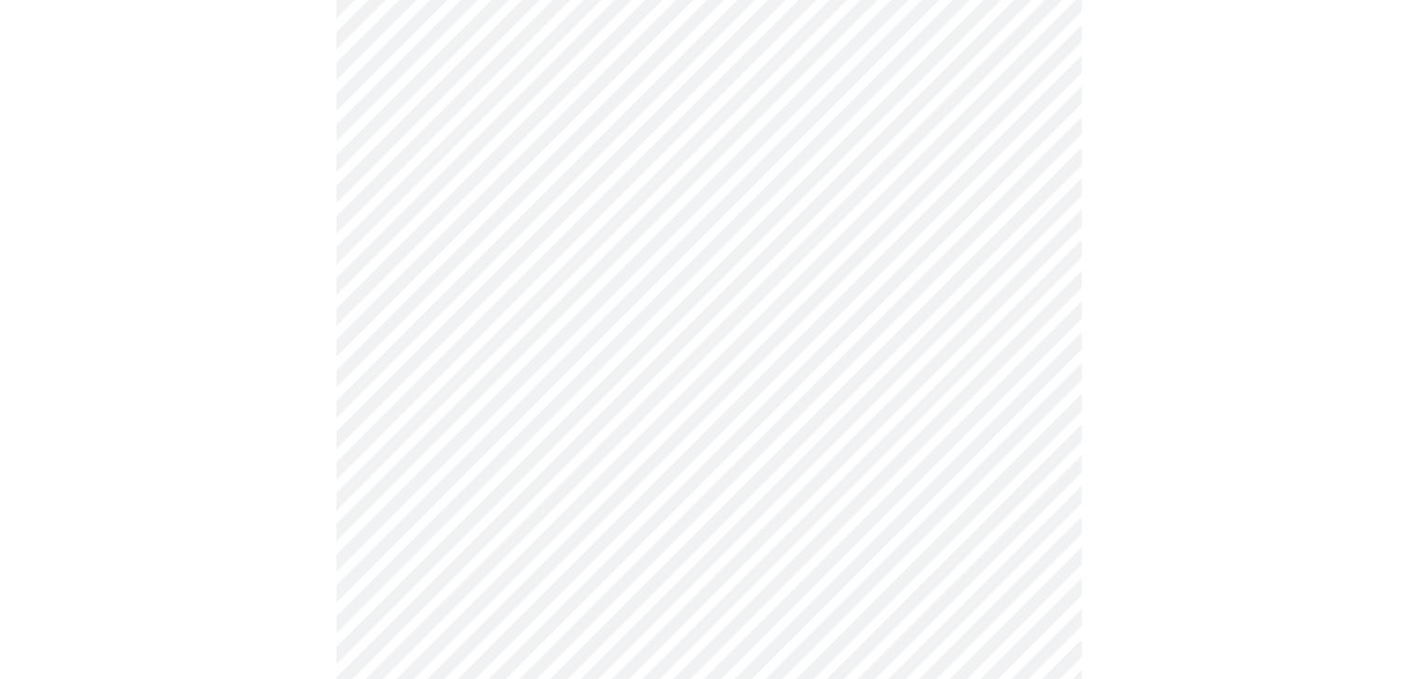
scroll to position [785, 0]
click at [713, 358] on body "MyMenopauseRx Appointments Messaging Labs Uploads Medications Community Refer a…" at bounding box center [708, 140] width 1402 height 1837
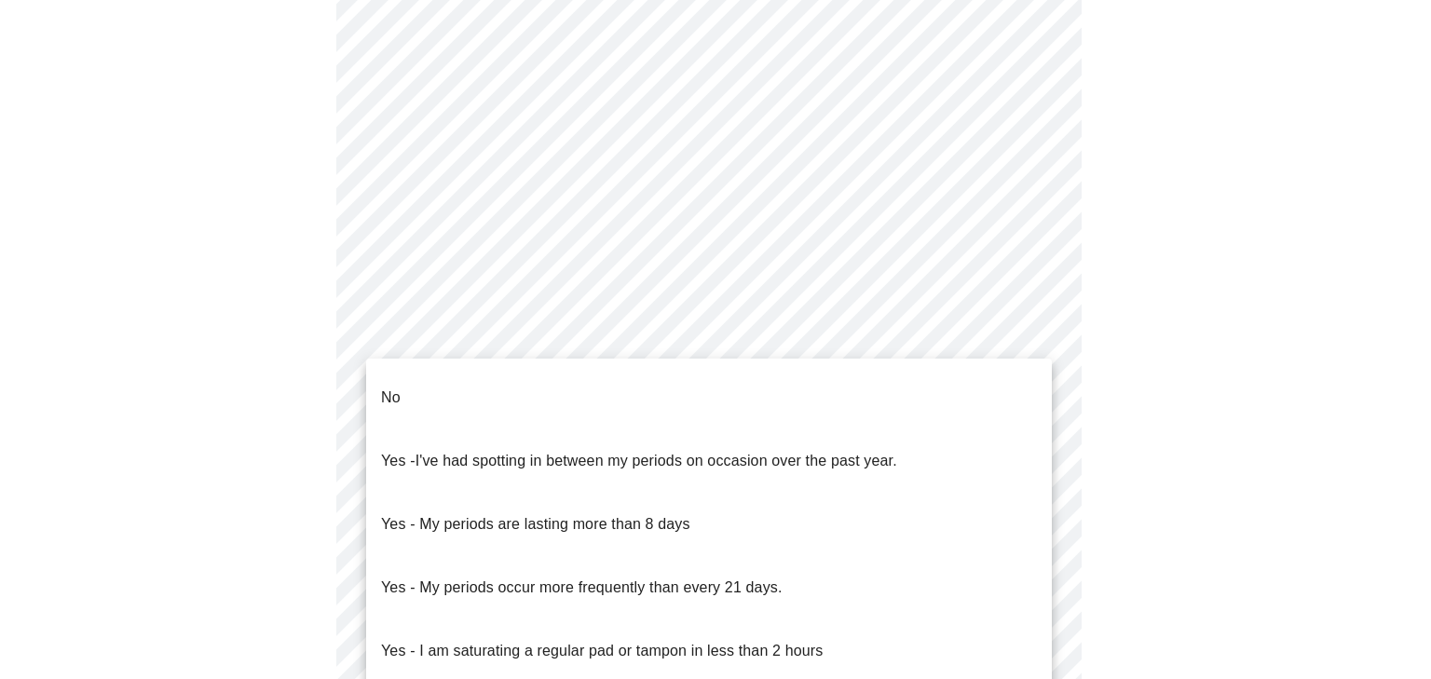
click at [458, 377] on li "No" at bounding box center [709, 397] width 686 height 63
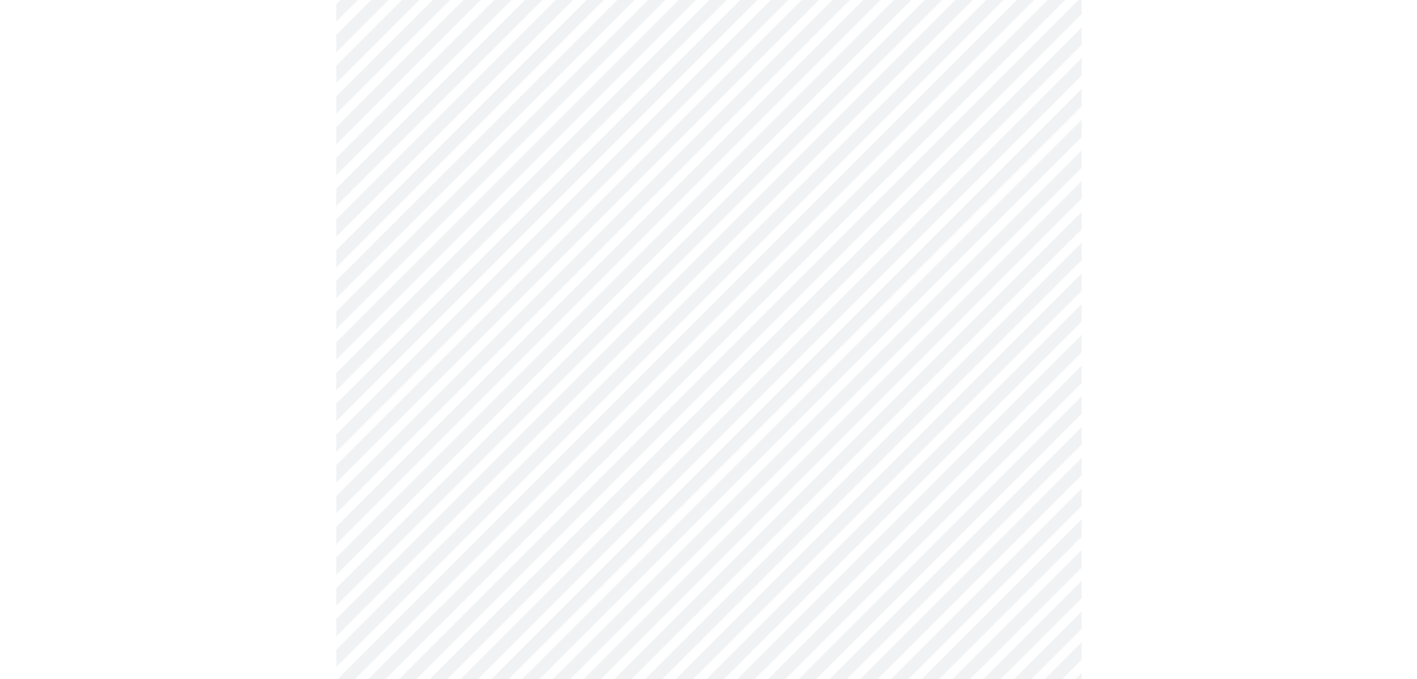
click at [680, 494] on body "MyMenopauseRx Appointments Messaging Labs Uploads Medications Community Refer a…" at bounding box center [708, 135] width 1402 height 1826
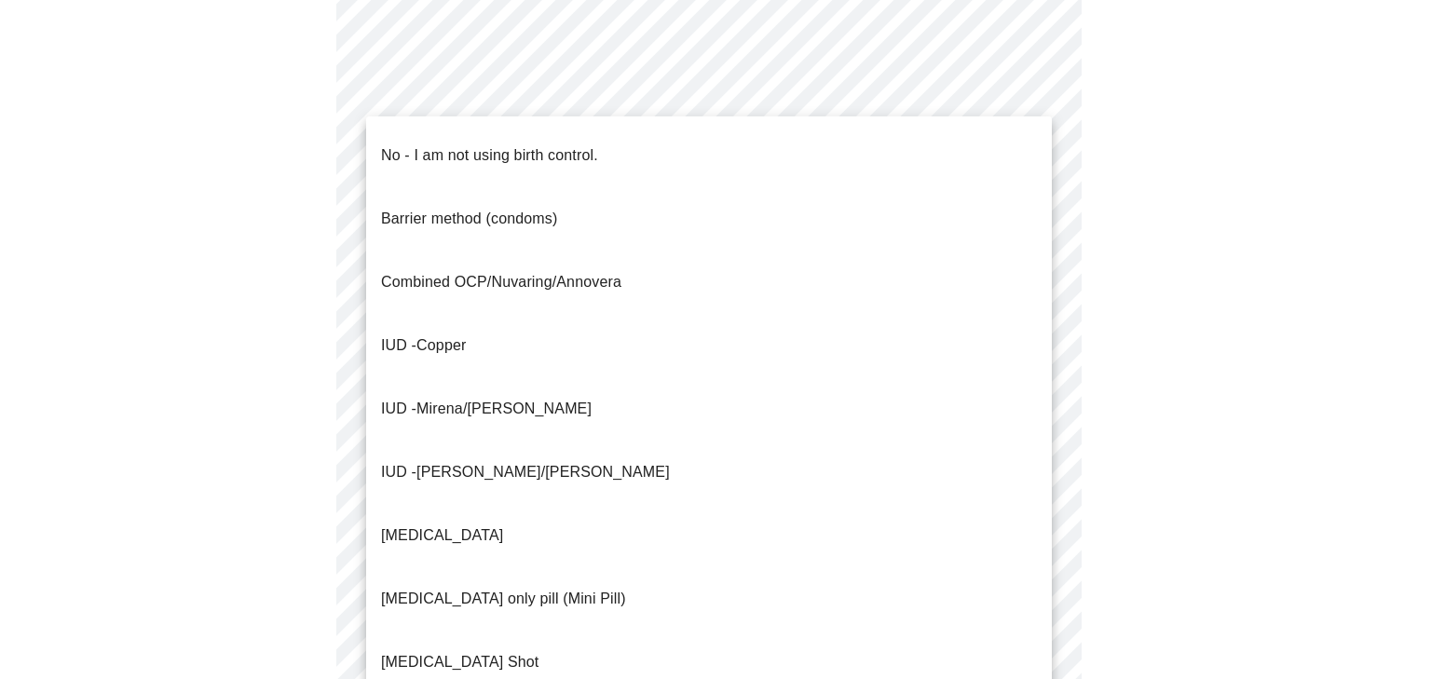
click at [430, 144] on p "No - I am not using birth control." at bounding box center [489, 155] width 217 height 22
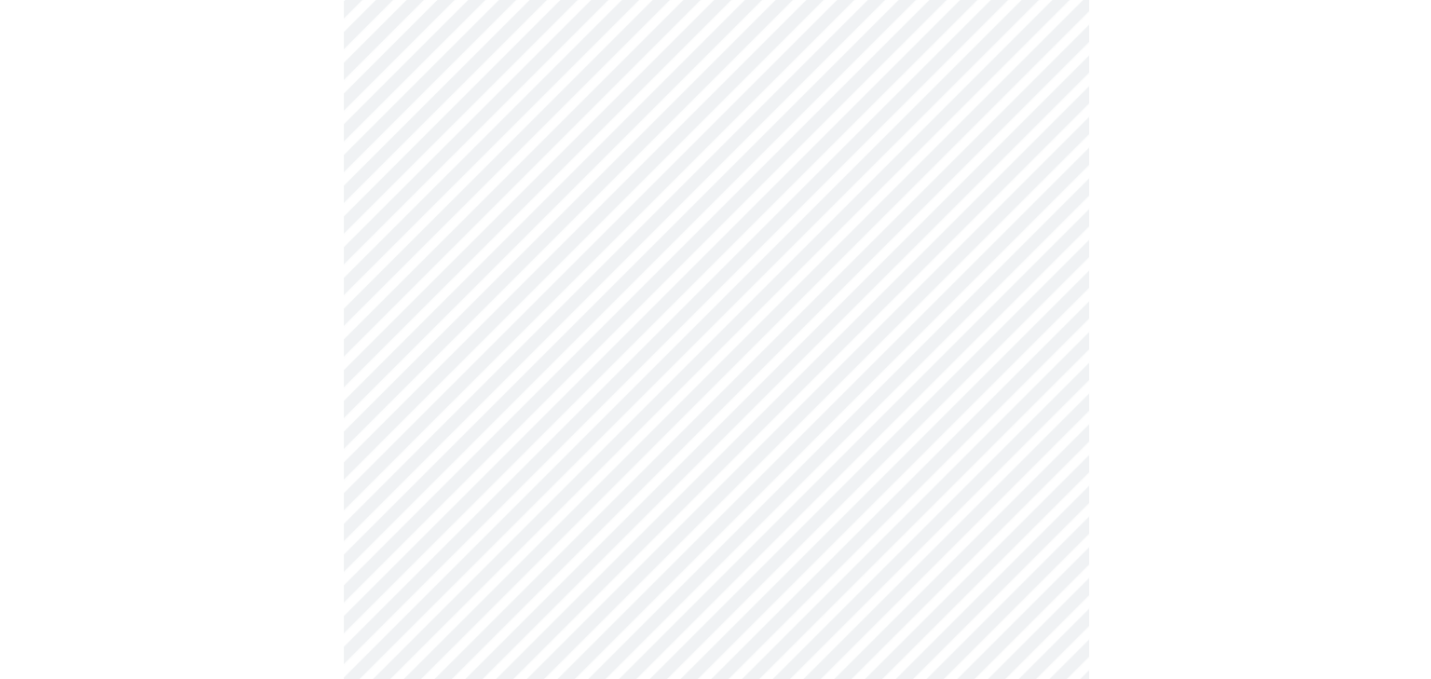
scroll to position [1136, 0]
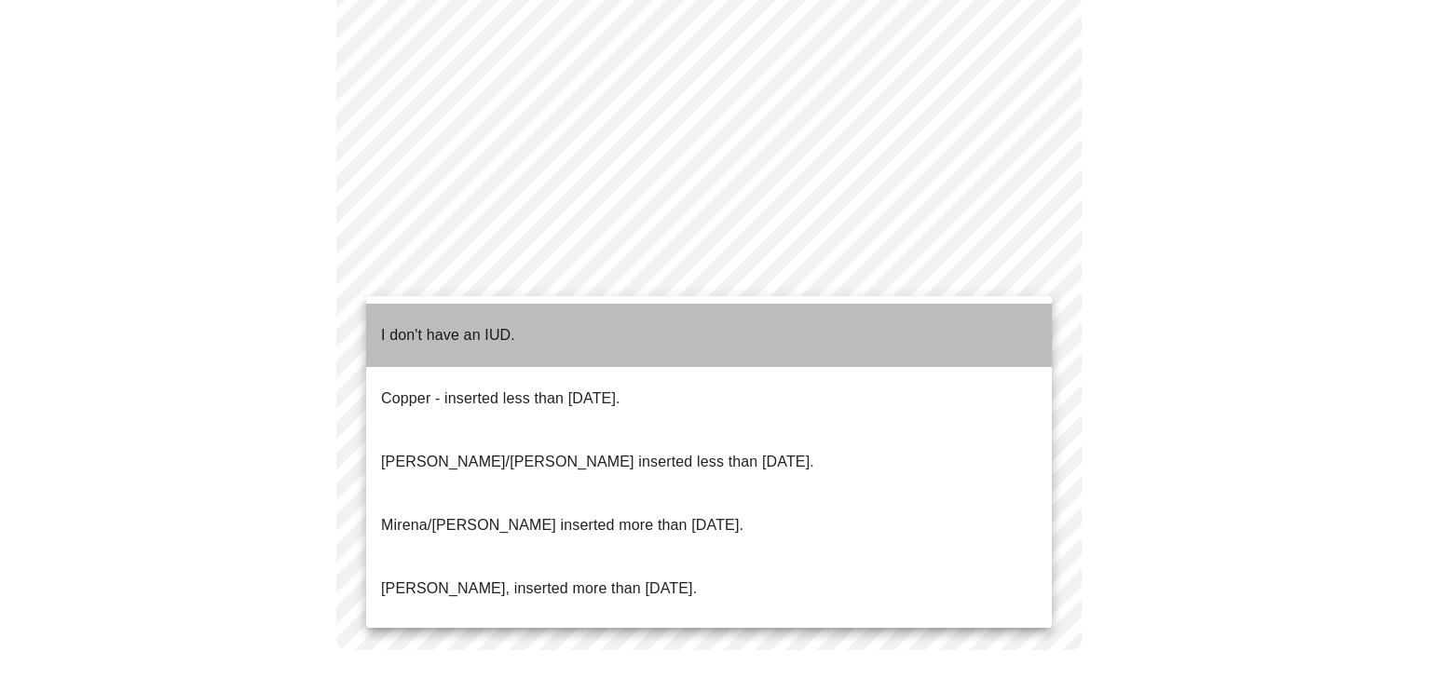
click at [466, 324] on p "I don't have an IUD." at bounding box center [448, 335] width 134 height 22
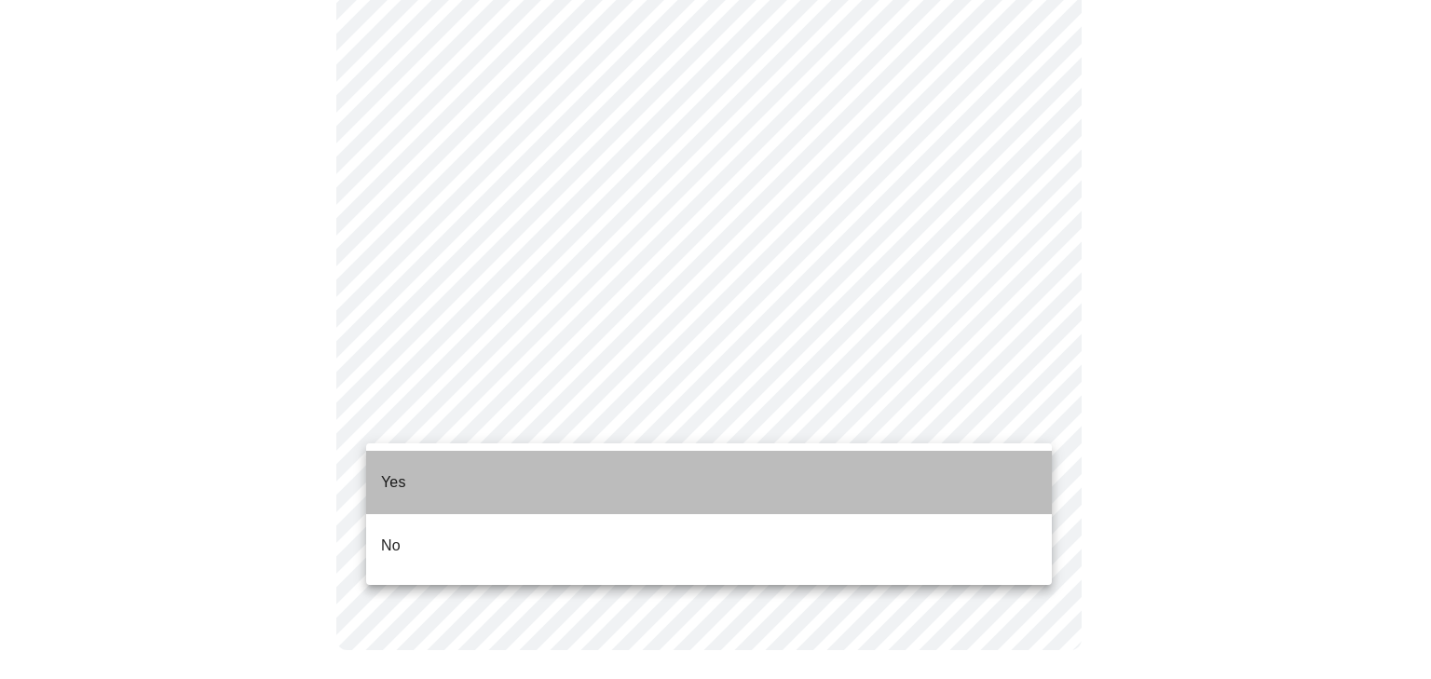
click at [475, 471] on li "Yes" at bounding box center [709, 482] width 686 height 63
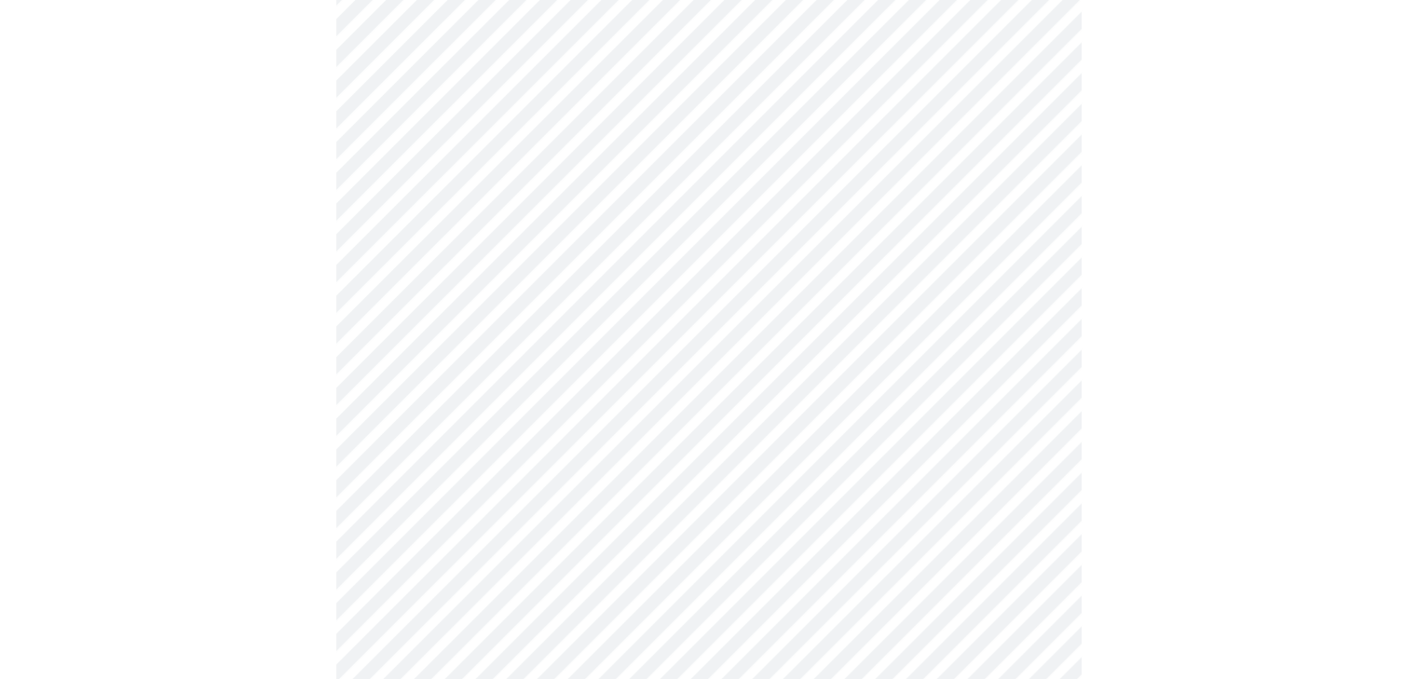
scroll to position [373, 0]
click at [1029, 267] on body "MyMenopauseRx Appointments Messaging Labs Uploads Medications Community Refer a…" at bounding box center [708, 323] width 1402 height 1377
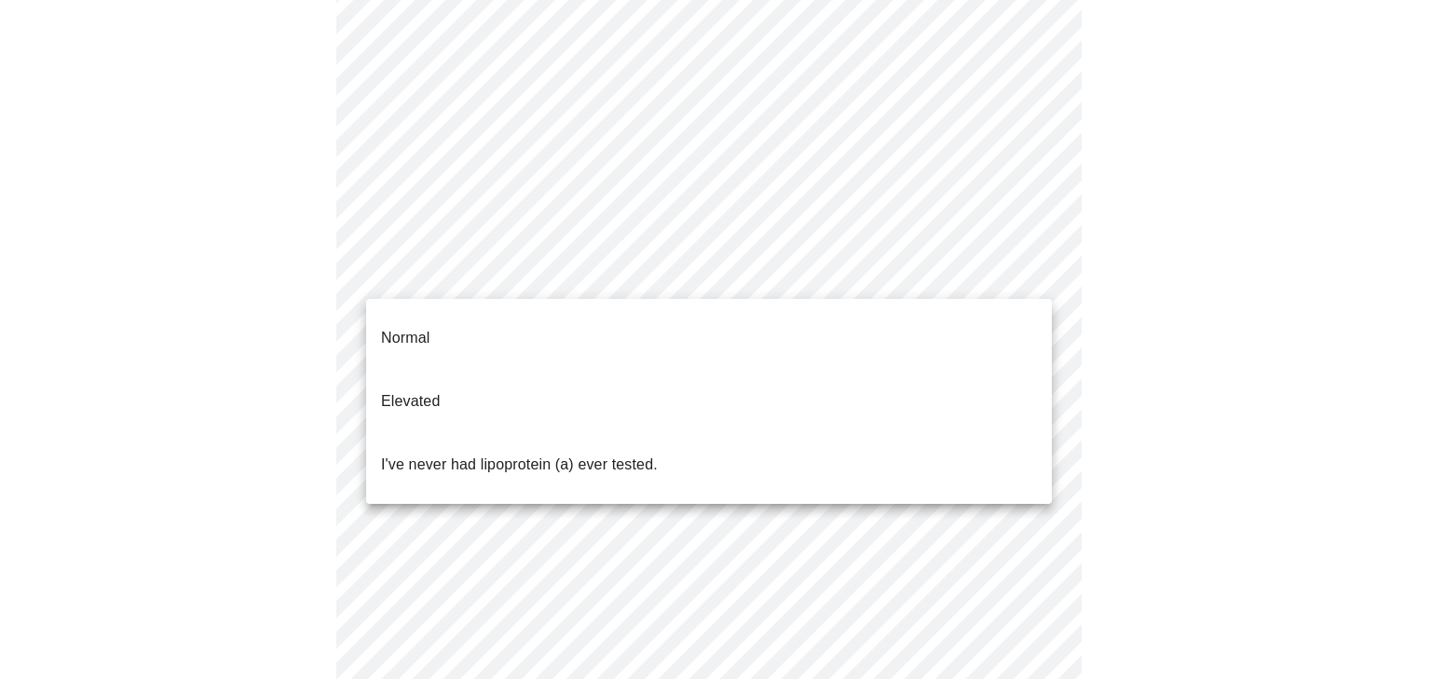
click at [790, 433] on li "I've never had lipoprotein (a) ever tested." at bounding box center [709, 464] width 686 height 63
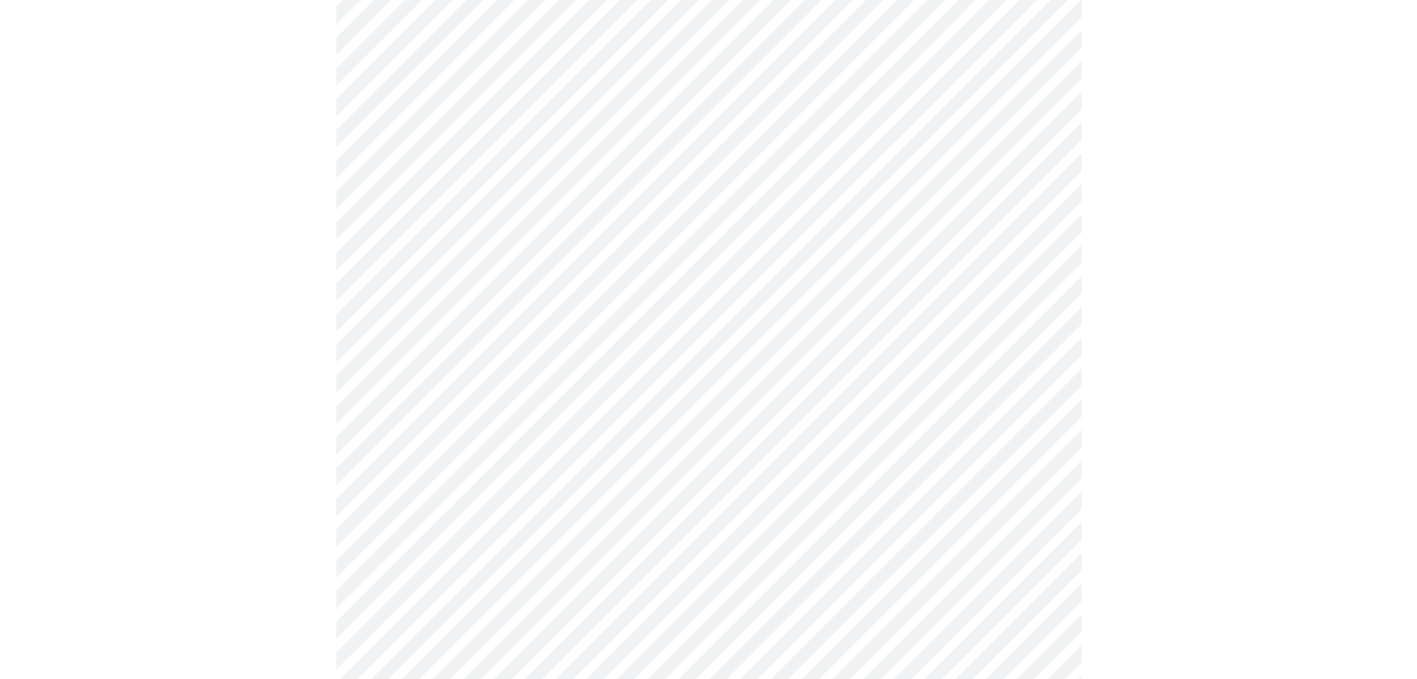
scroll to position [4752, 0]
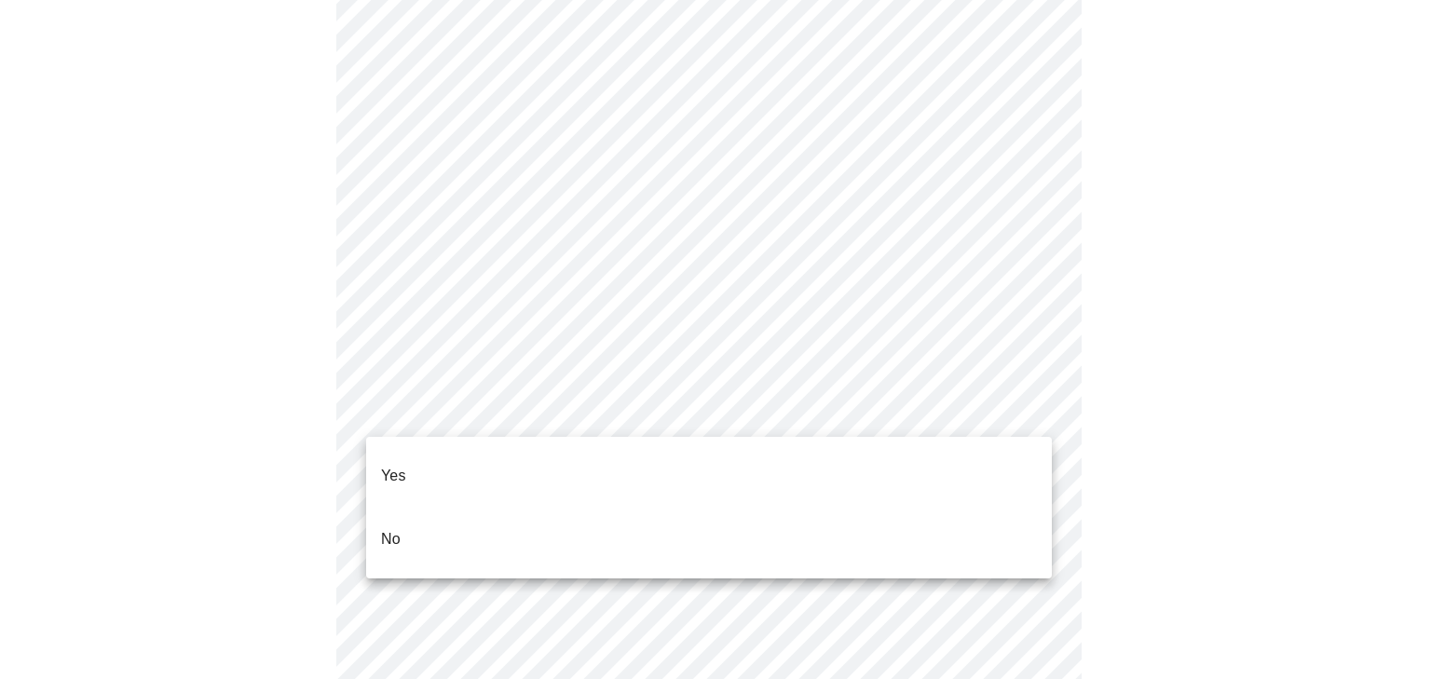
click at [416, 508] on li "No" at bounding box center [709, 539] width 686 height 63
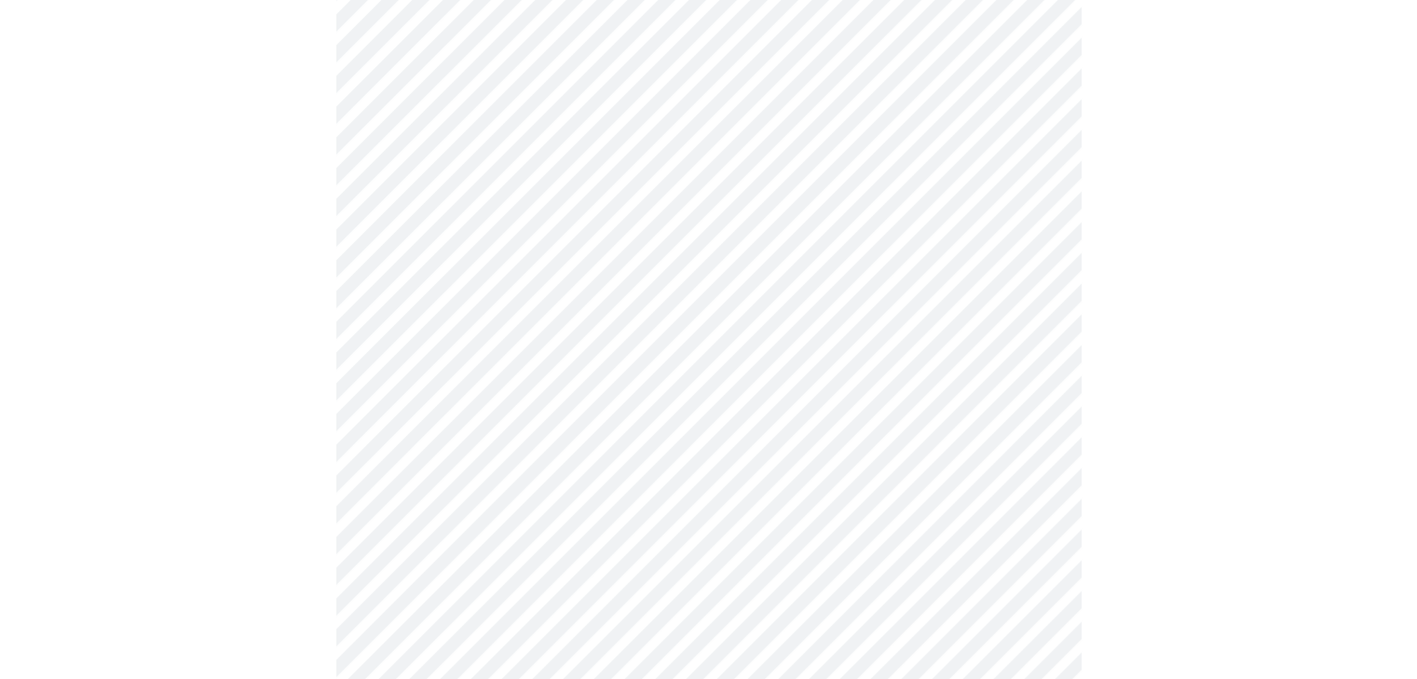
scroll to position [964, 0]
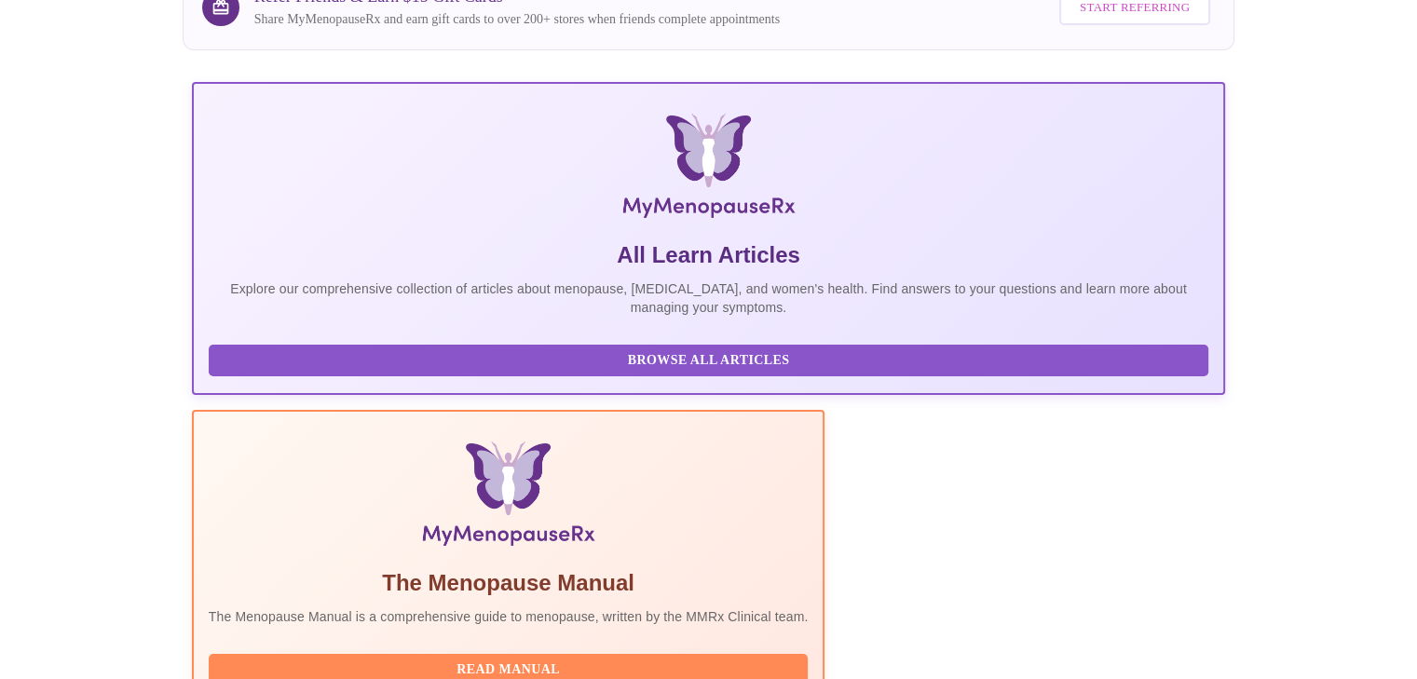
scroll to position [466, 0]
